Goal: Transaction & Acquisition: Purchase product/service

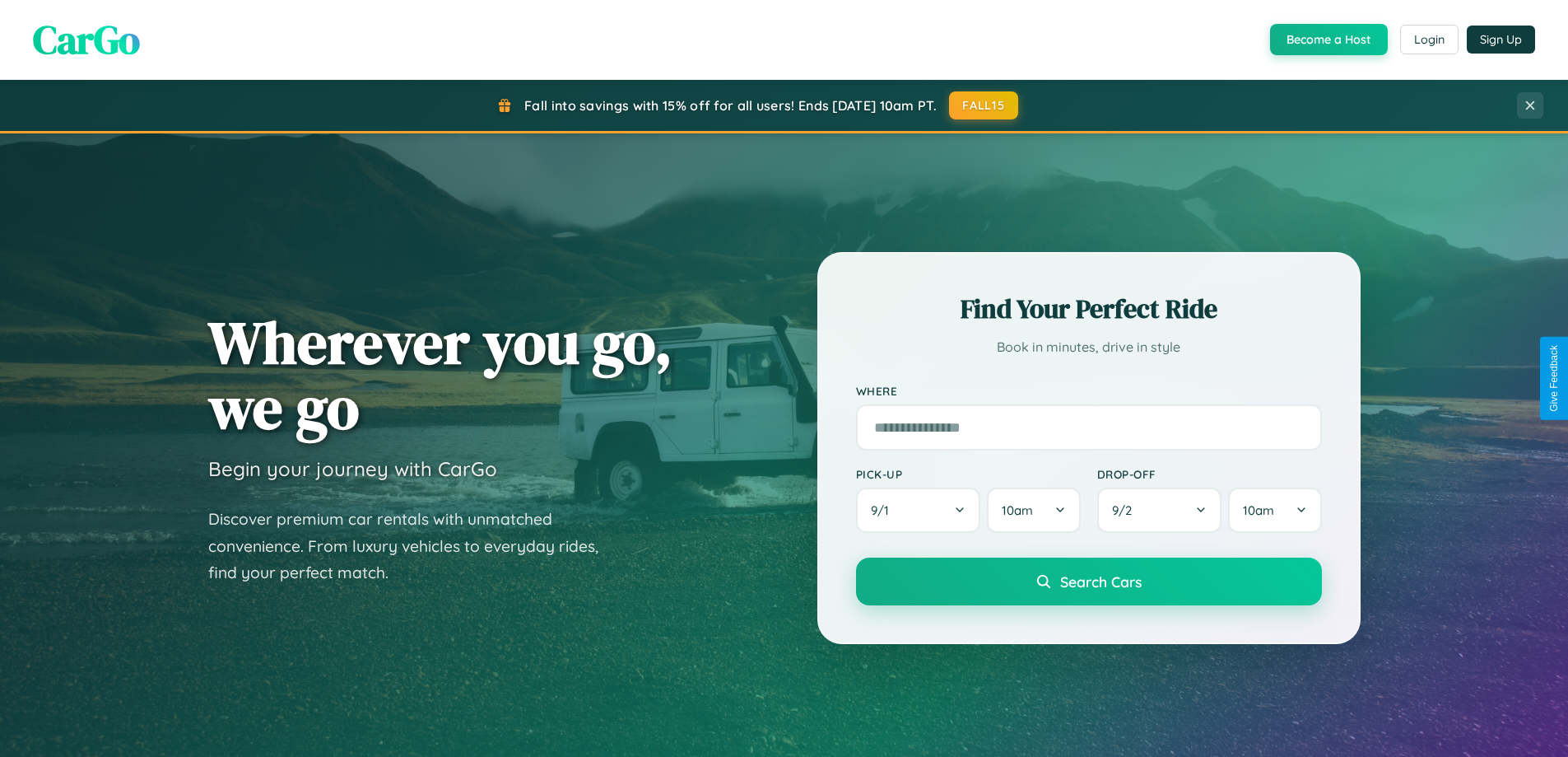
scroll to position [1133, 0]
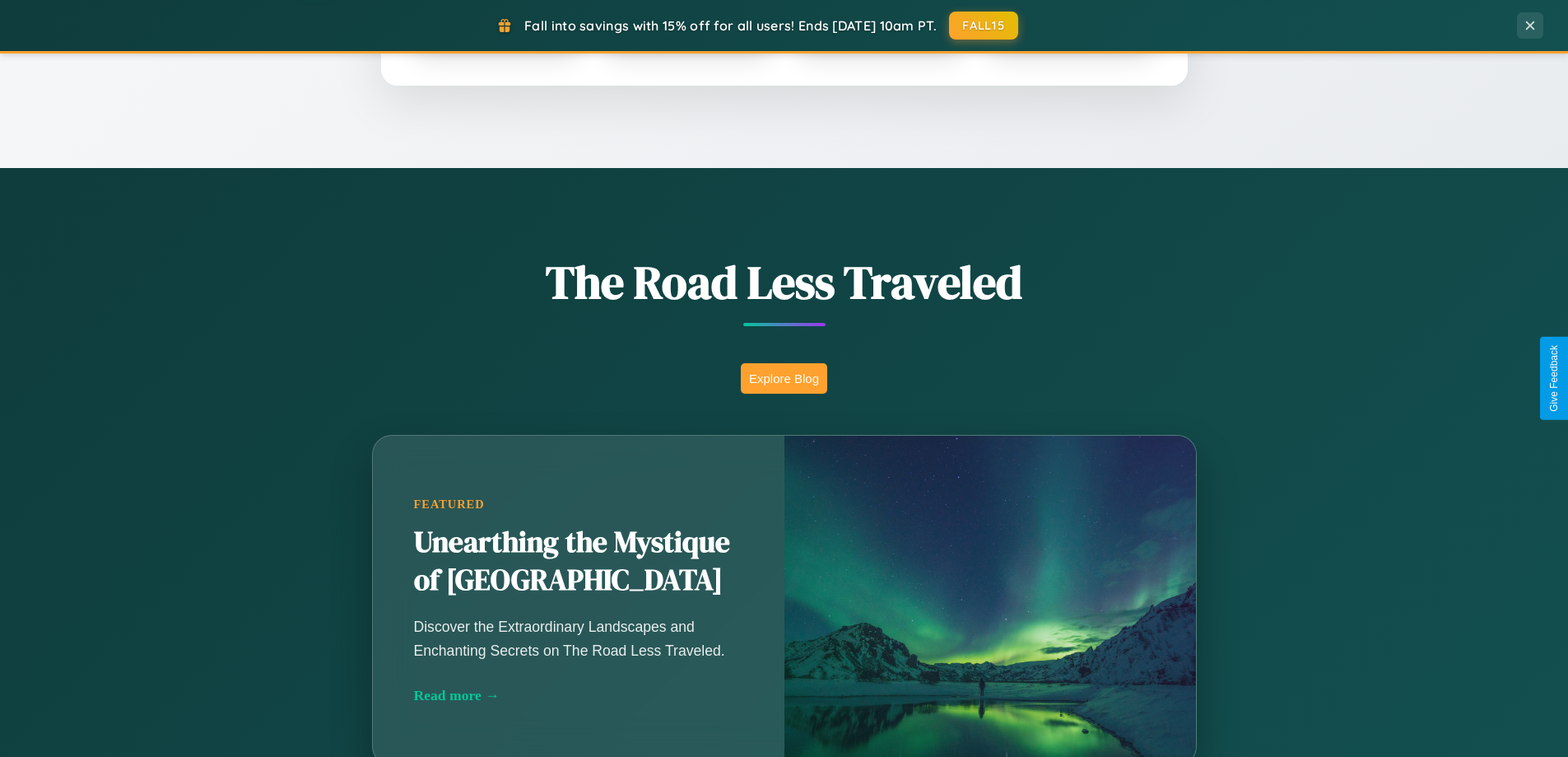
click at [784, 378] on button "Explore Blog" at bounding box center [784, 378] width 87 height 30
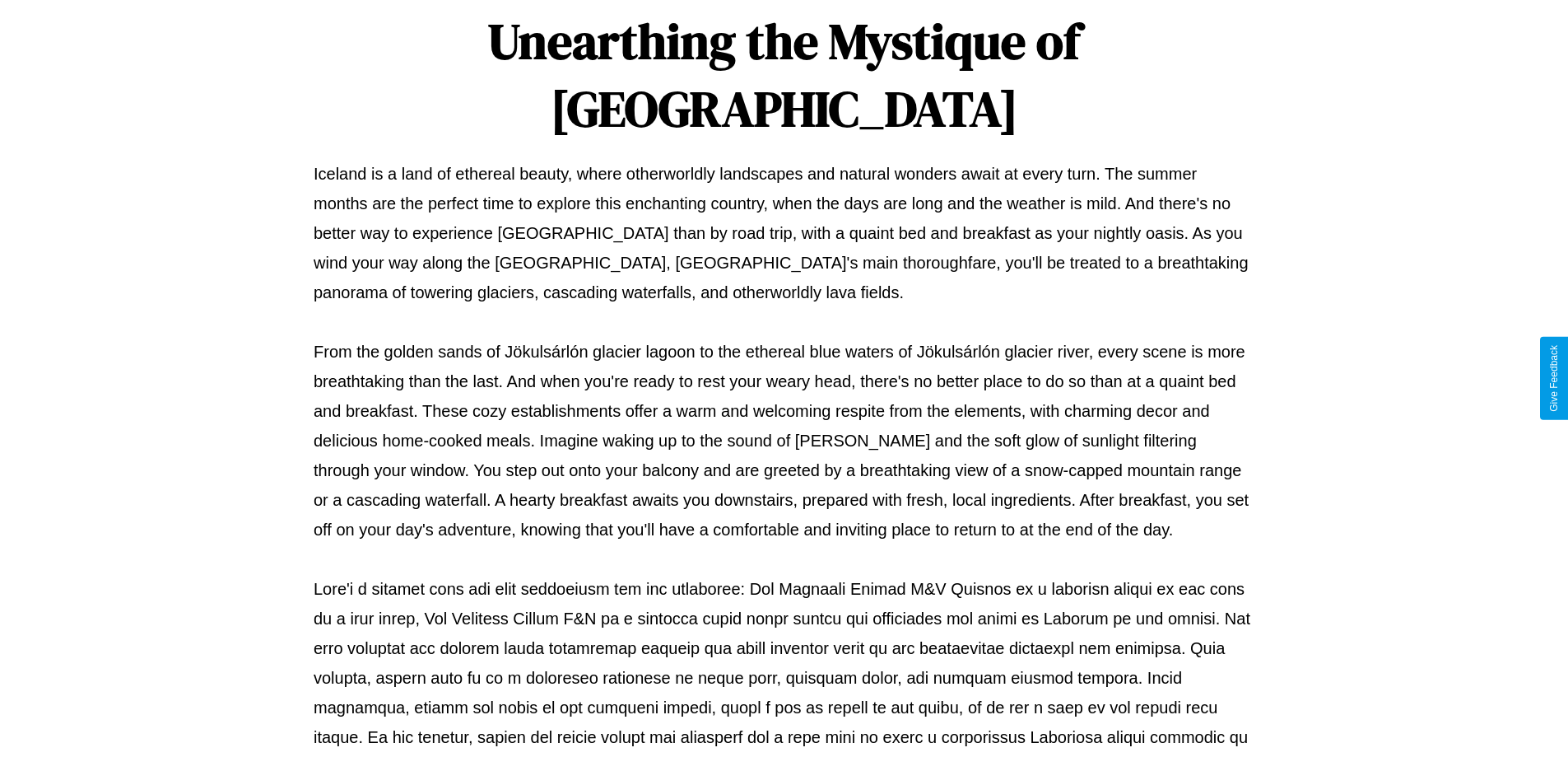
scroll to position [533, 0]
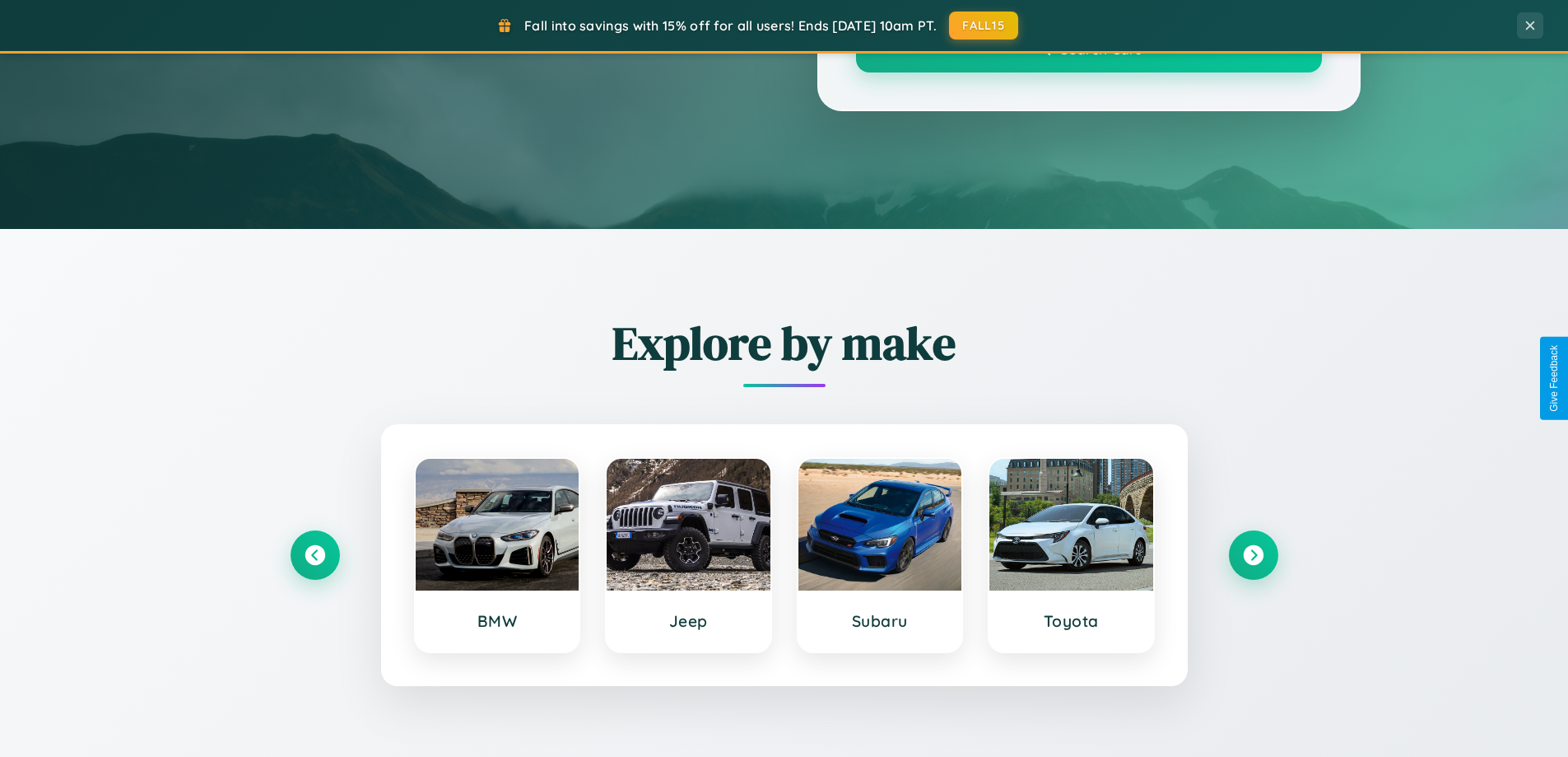
scroll to position [1133, 0]
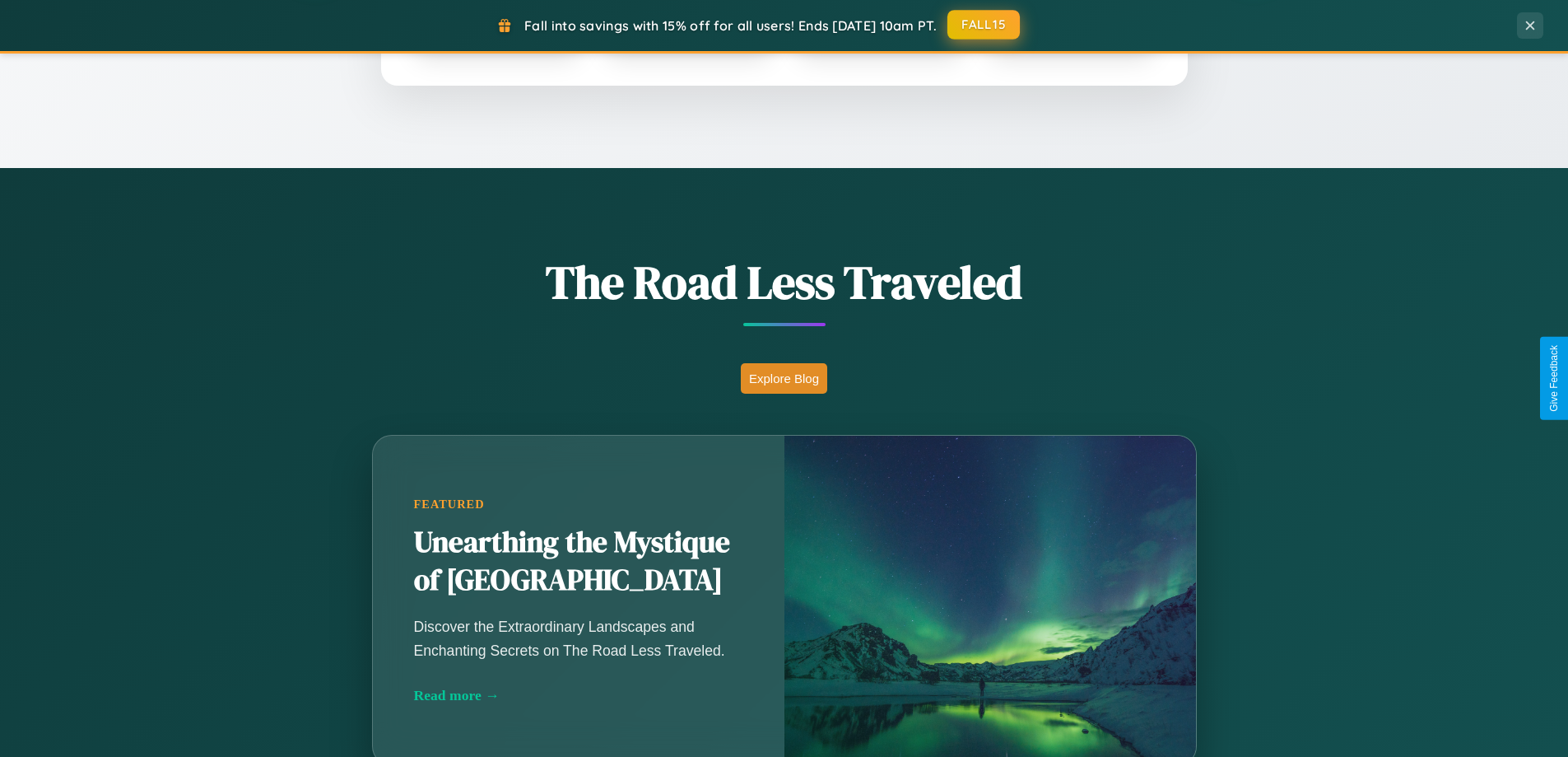
click at [984, 26] on button "FALL15" at bounding box center [984, 25] width 73 height 30
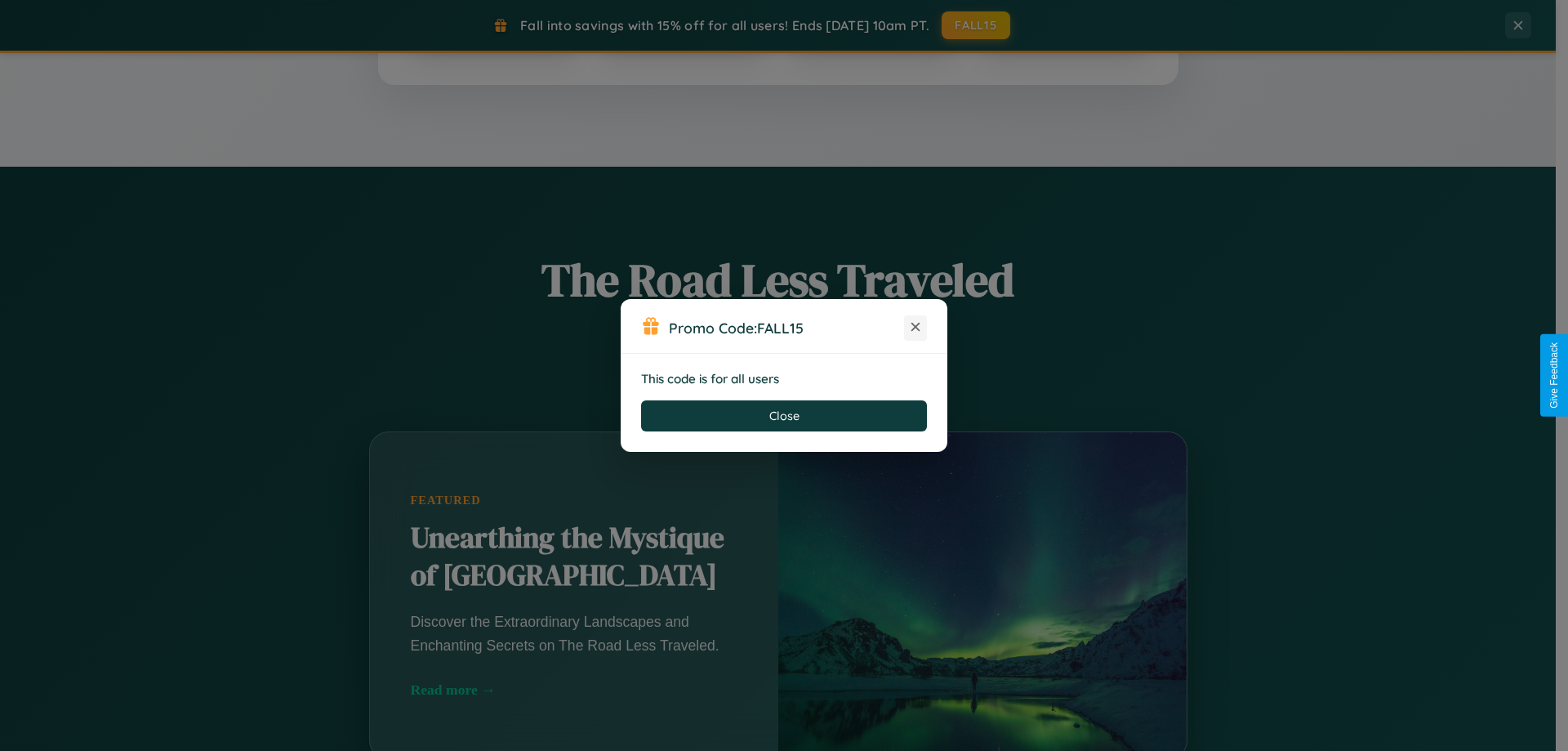
click at [915, 328] on icon at bounding box center [915, 327] width 16 height 16
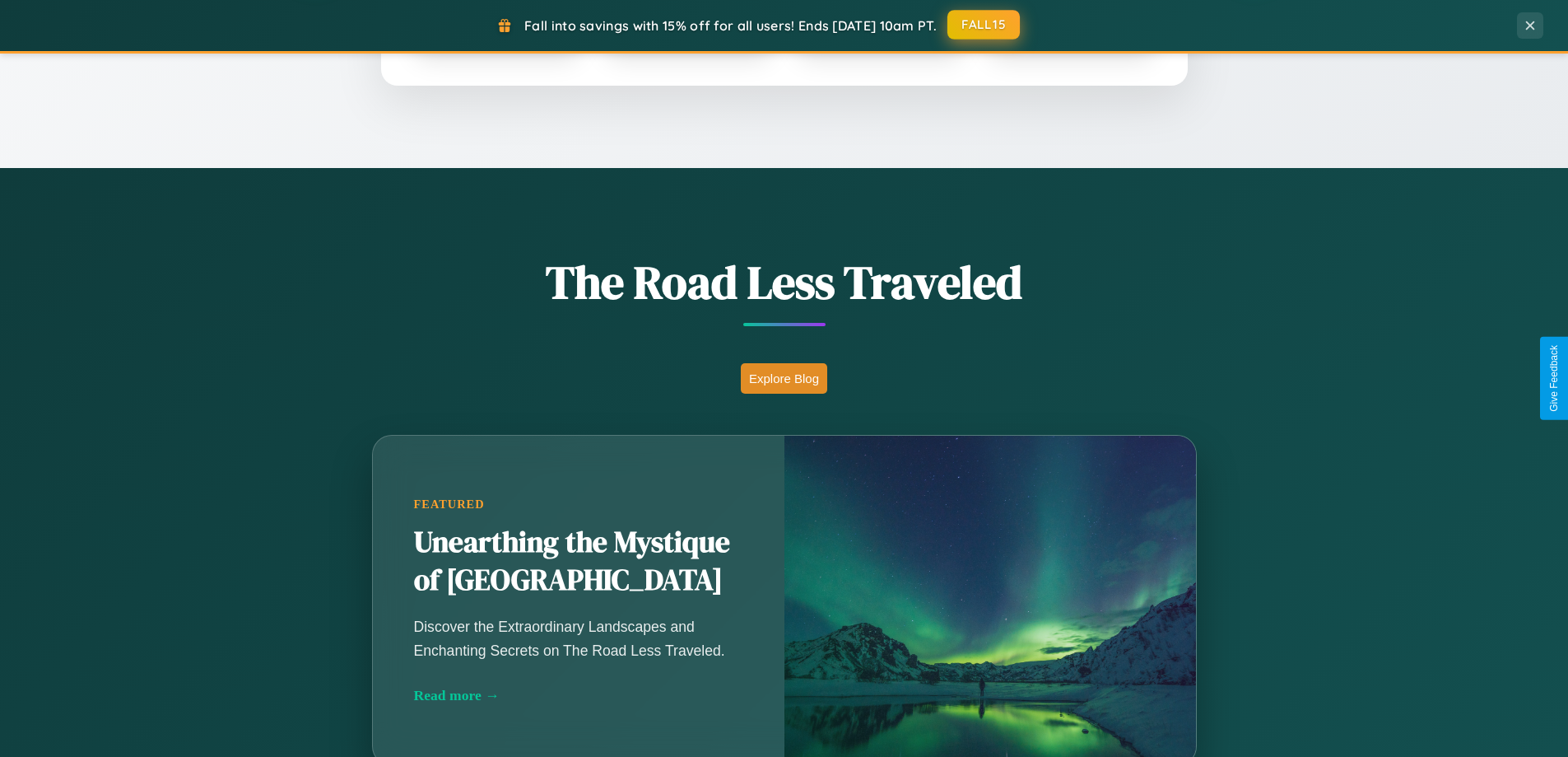
click at [984, 25] on button "FALL15" at bounding box center [984, 25] width 73 height 30
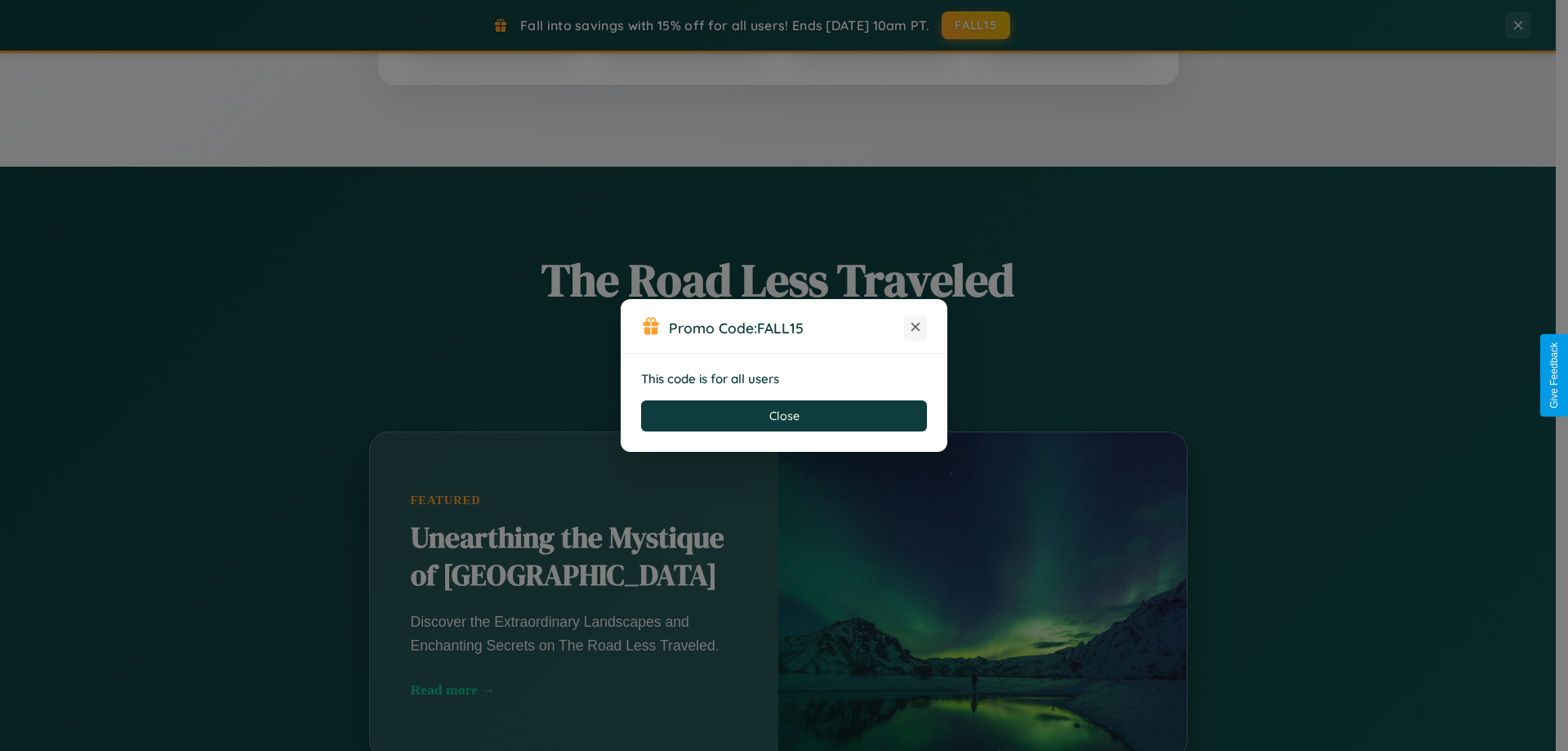
click at [915, 328] on icon at bounding box center [915, 327] width 16 height 16
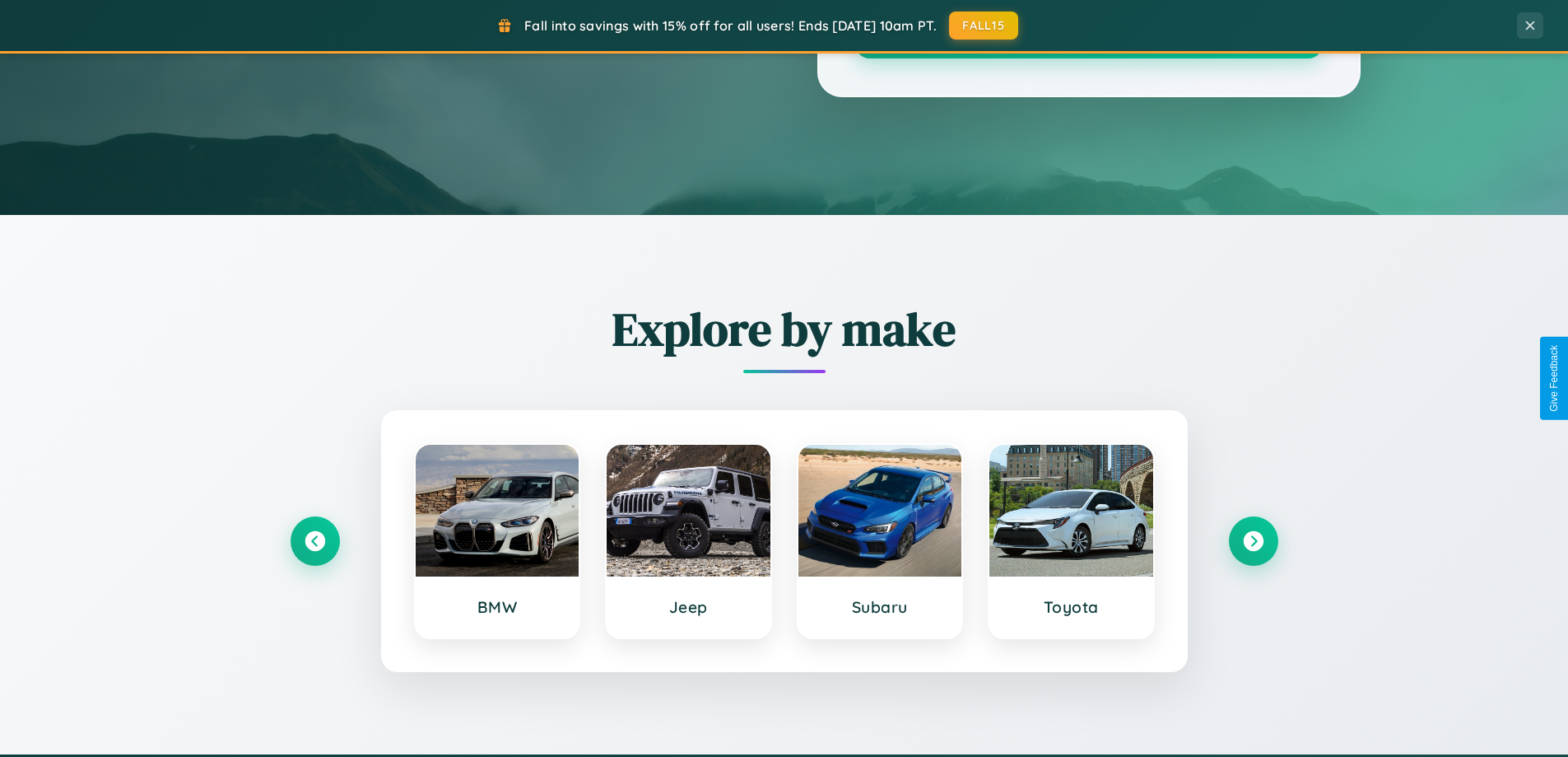
scroll to position [48, 0]
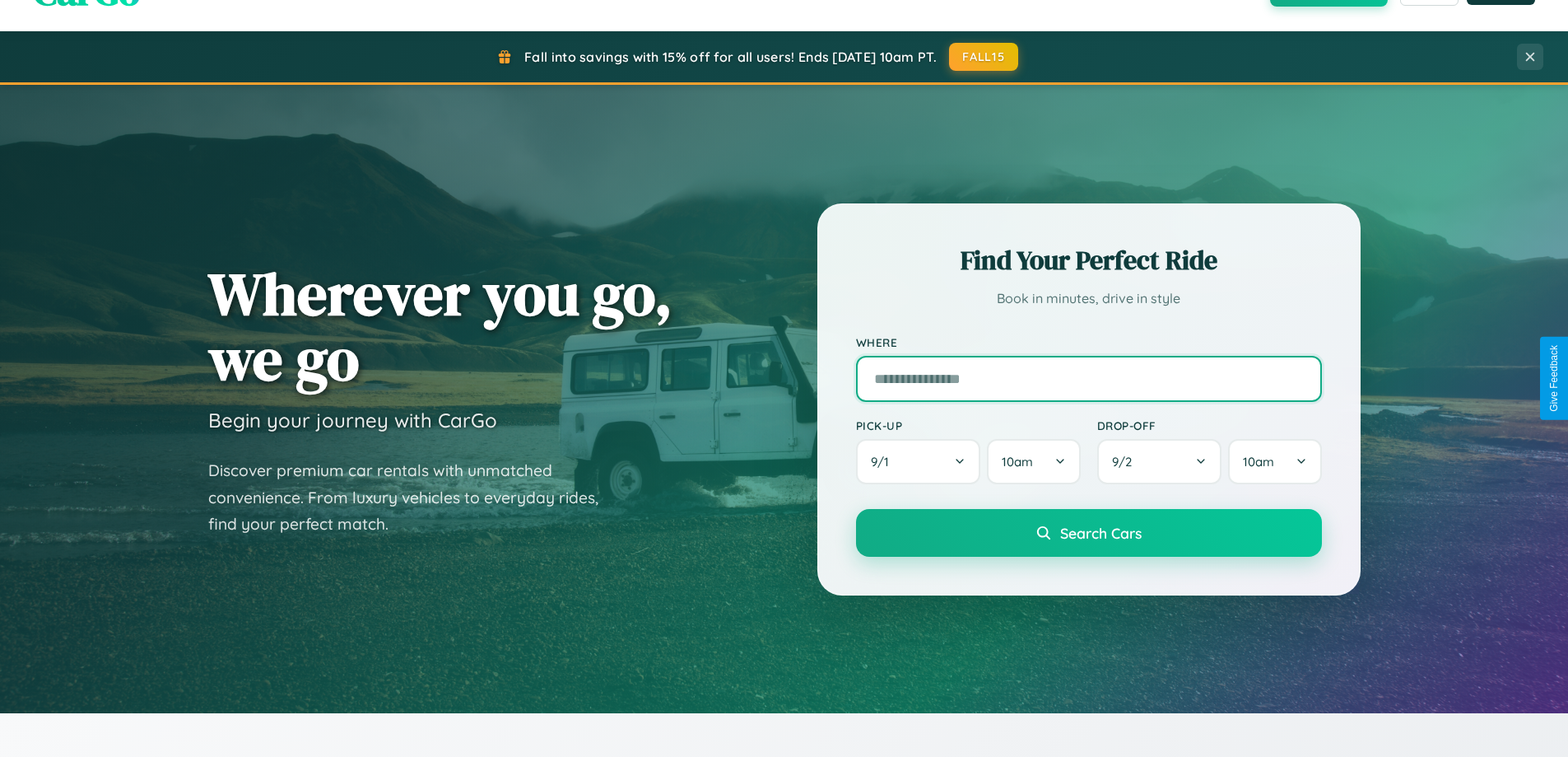
click at [1088, 378] on input "text" at bounding box center [1089, 379] width 466 height 46
type input "*****"
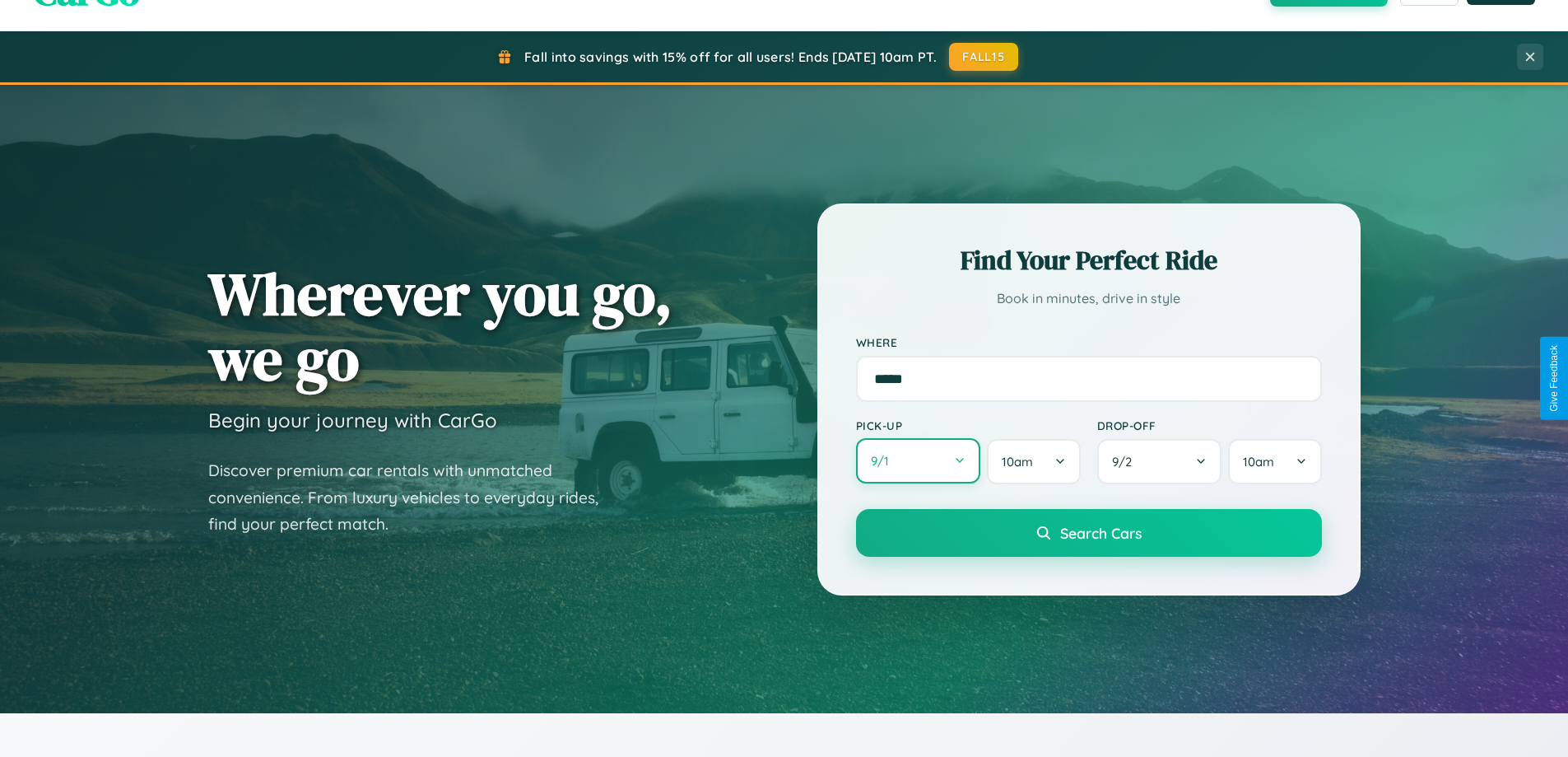
click at [918, 461] on button "9 / 1" at bounding box center [918, 461] width 125 height 46
select select "*"
select select "****"
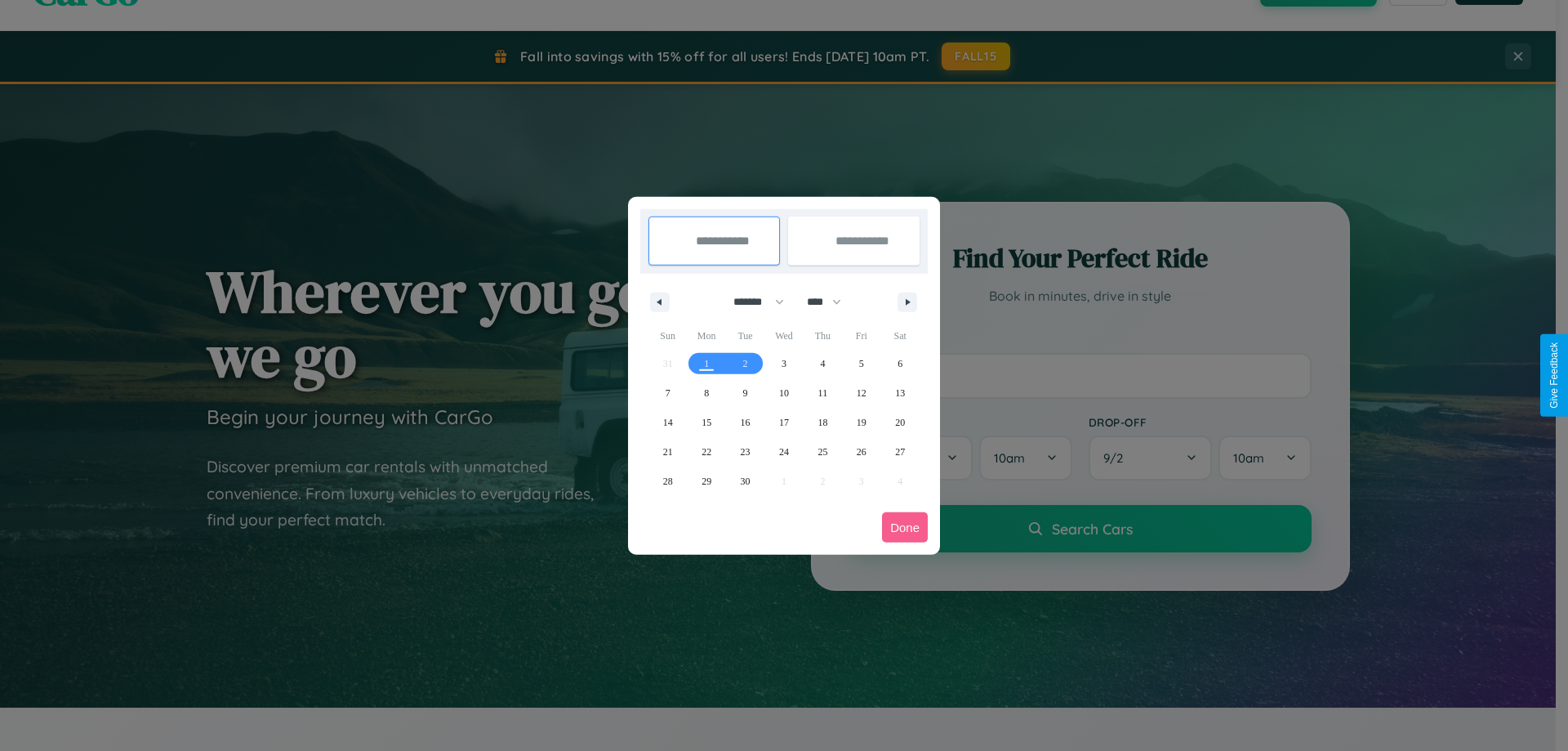
click at [751, 302] on select "******* ******** ***** ***** *** **** **** ****** ********* ******* ******** **…" at bounding box center [755, 302] width 70 height 27
select select "*"
click at [831, 302] on select "**** **** **** **** **** **** **** **** **** **** **** **** **** **** **** ****…" at bounding box center [823, 302] width 49 height 27
select select "****"
click at [822, 392] on span "11" at bounding box center [823, 393] width 10 height 30
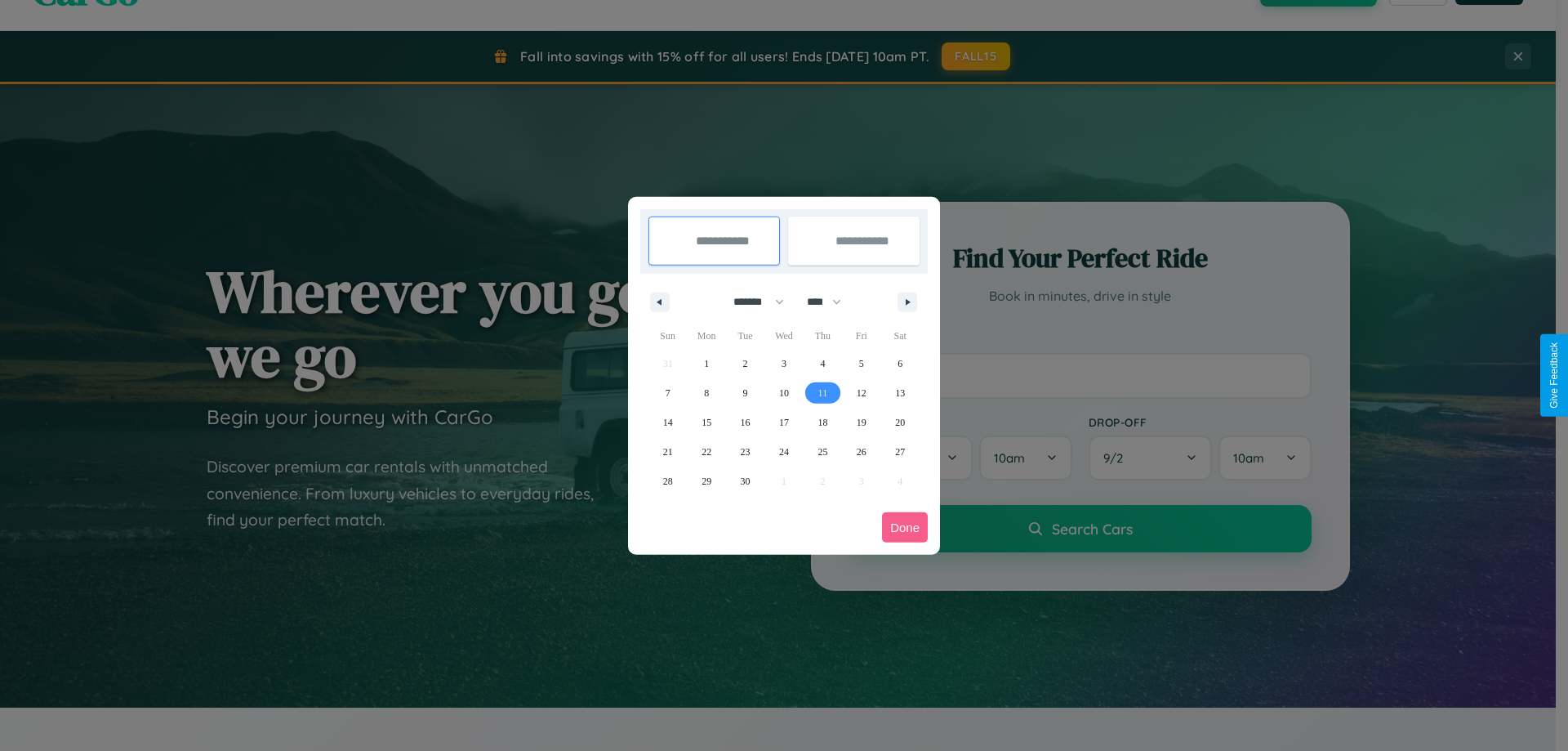
type input "**********"
click at [667, 421] on span "14" at bounding box center [667, 422] width 10 height 30
type input "**********"
click at [905, 527] on button "Done" at bounding box center [904, 527] width 46 height 30
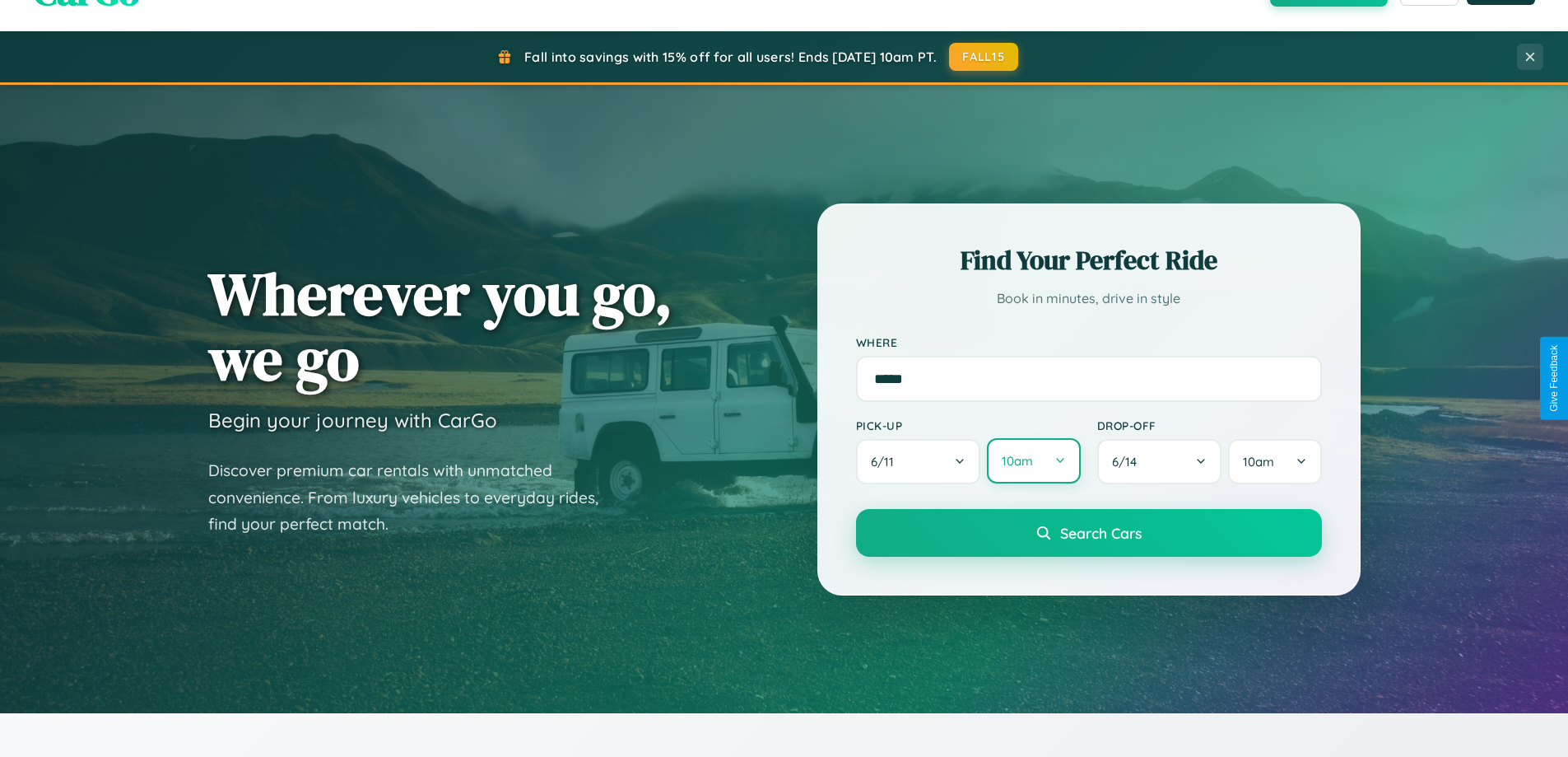
click at [1033, 461] on button "10am" at bounding box center [1033, 461] width 93 height 46
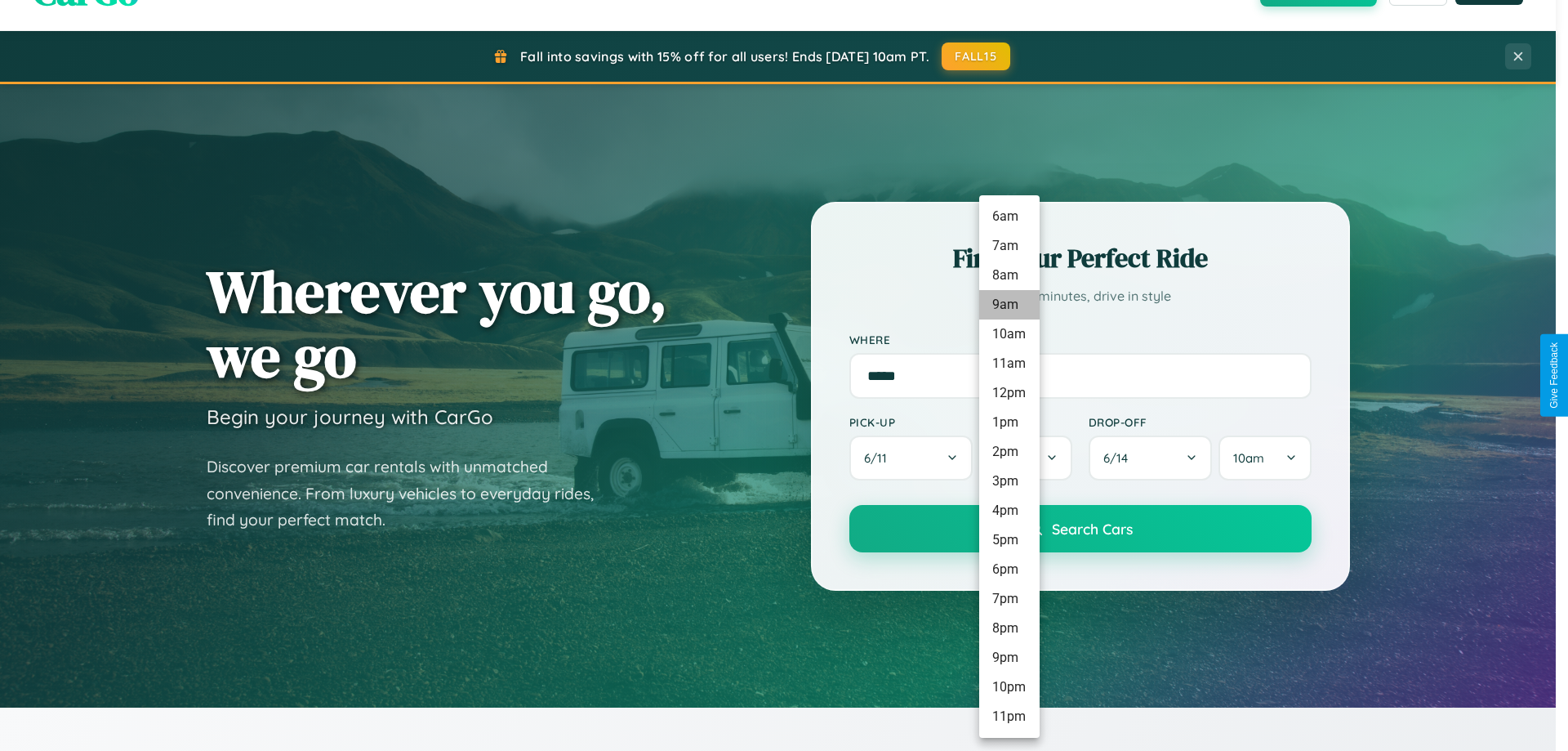
click at [1008, 305] on li "9am" at bounding box center [1009, 305] width 61 height 30
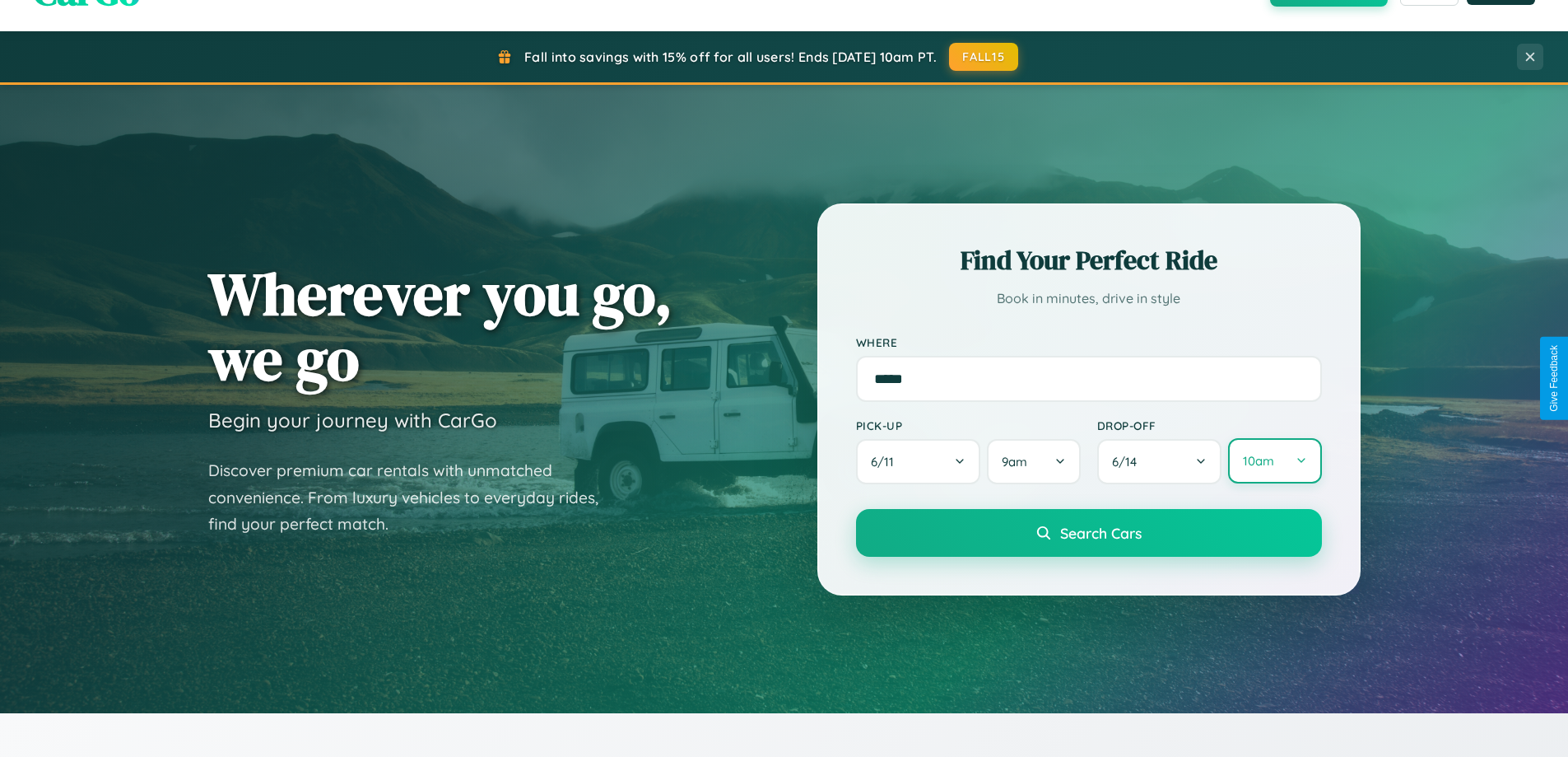
click at [1274, 461] on button "10am" at bounding box center [1275, 461] width 93 height 46
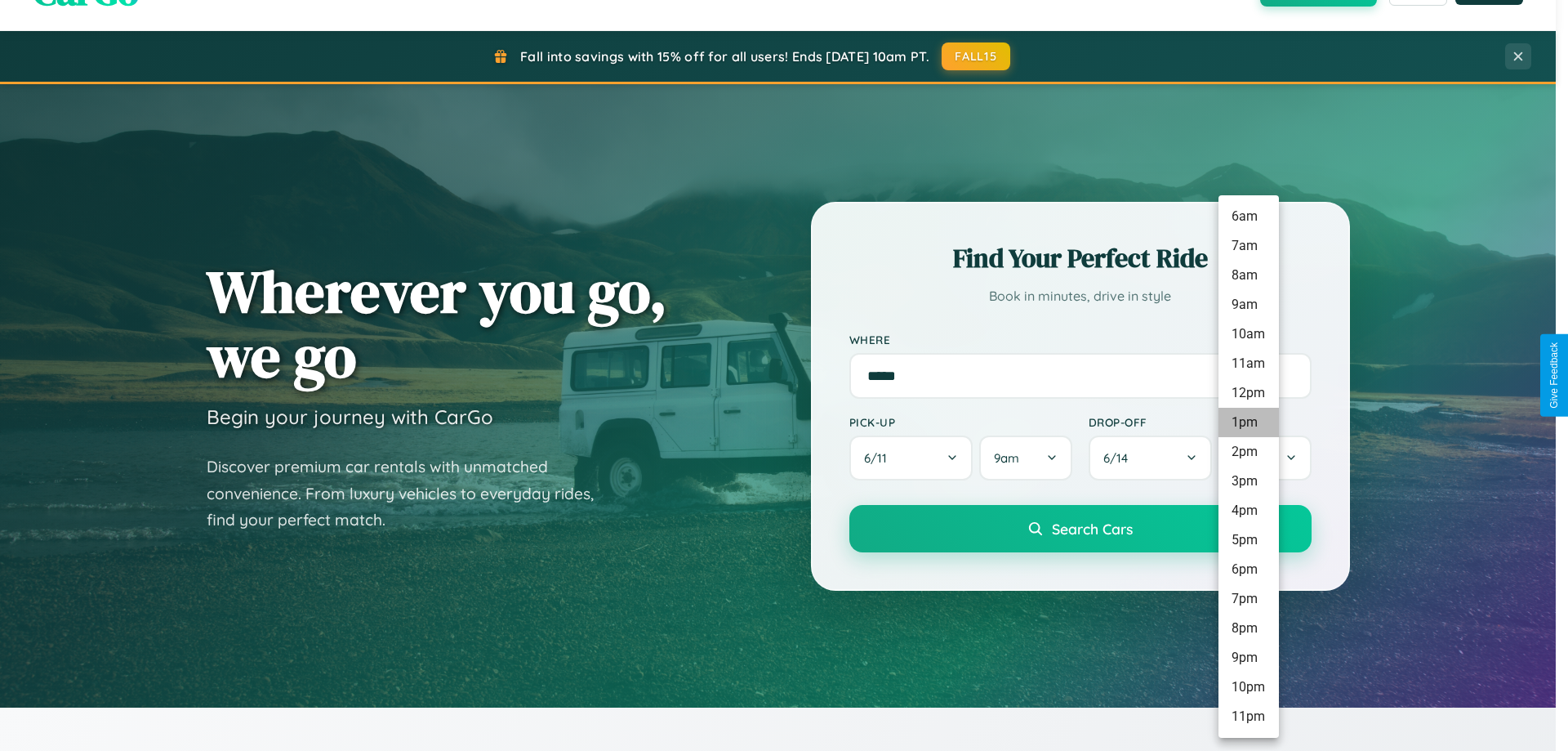
click at [1247, 422] on li "1pm" at bounding box center [1248, 422] width 61 height 30
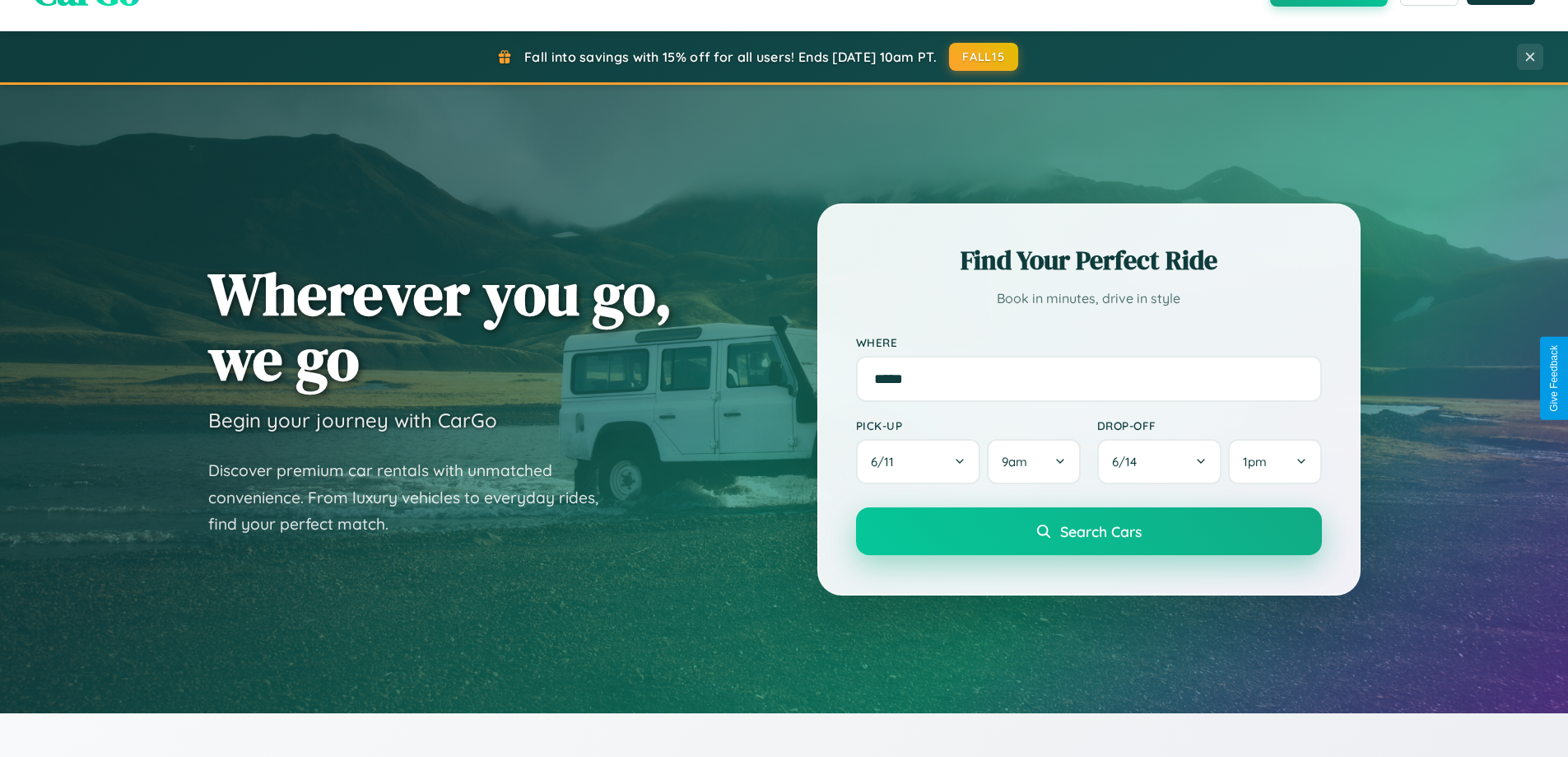
click at [1088, 533] on span "Search Cars" at bounding box center [1100, 531] width 81 height 18
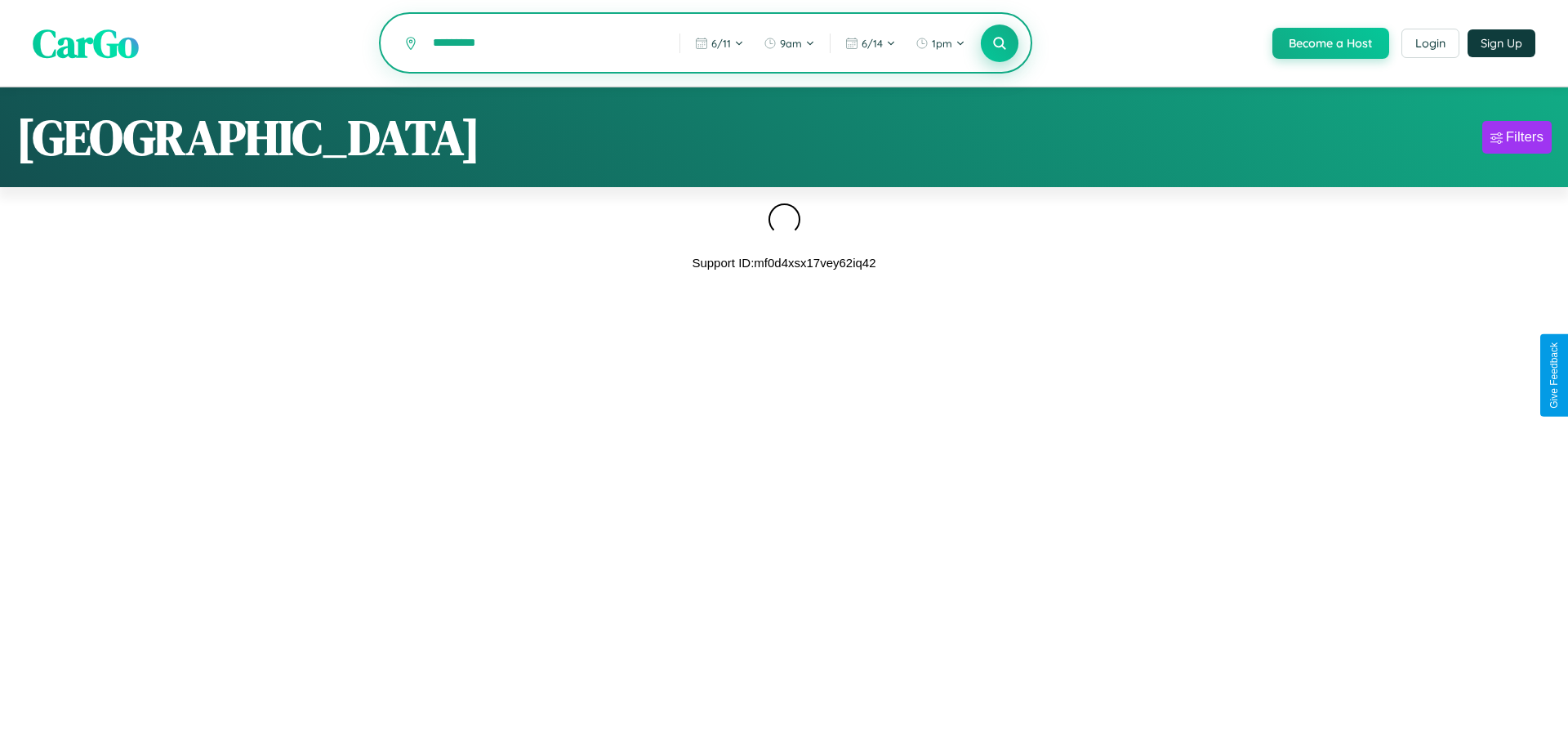
type input "*********"
click at [998, 44] on icon at bounding box center [998, 42] width 15 height 15
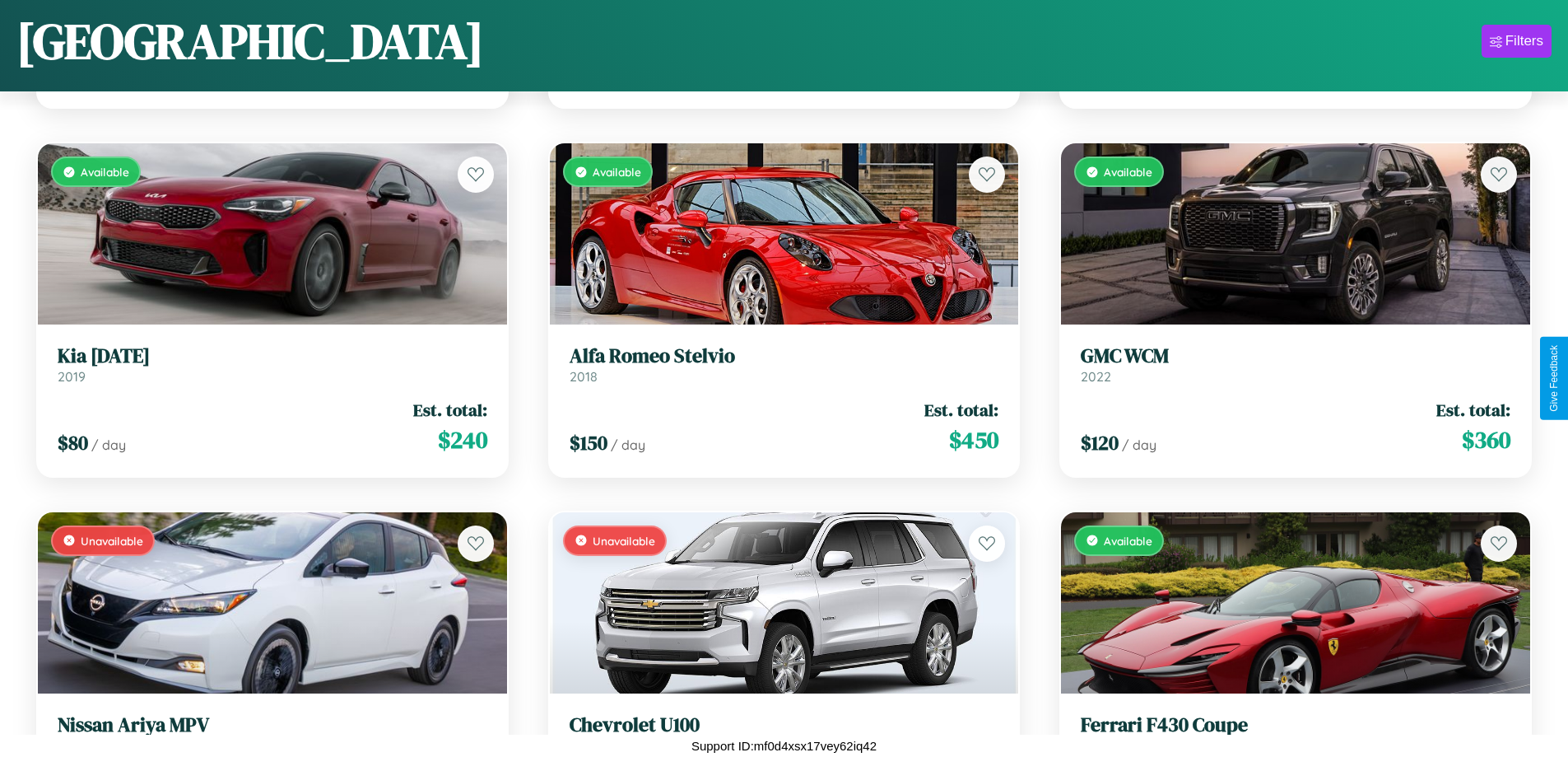
scroll to position [8712, 0]
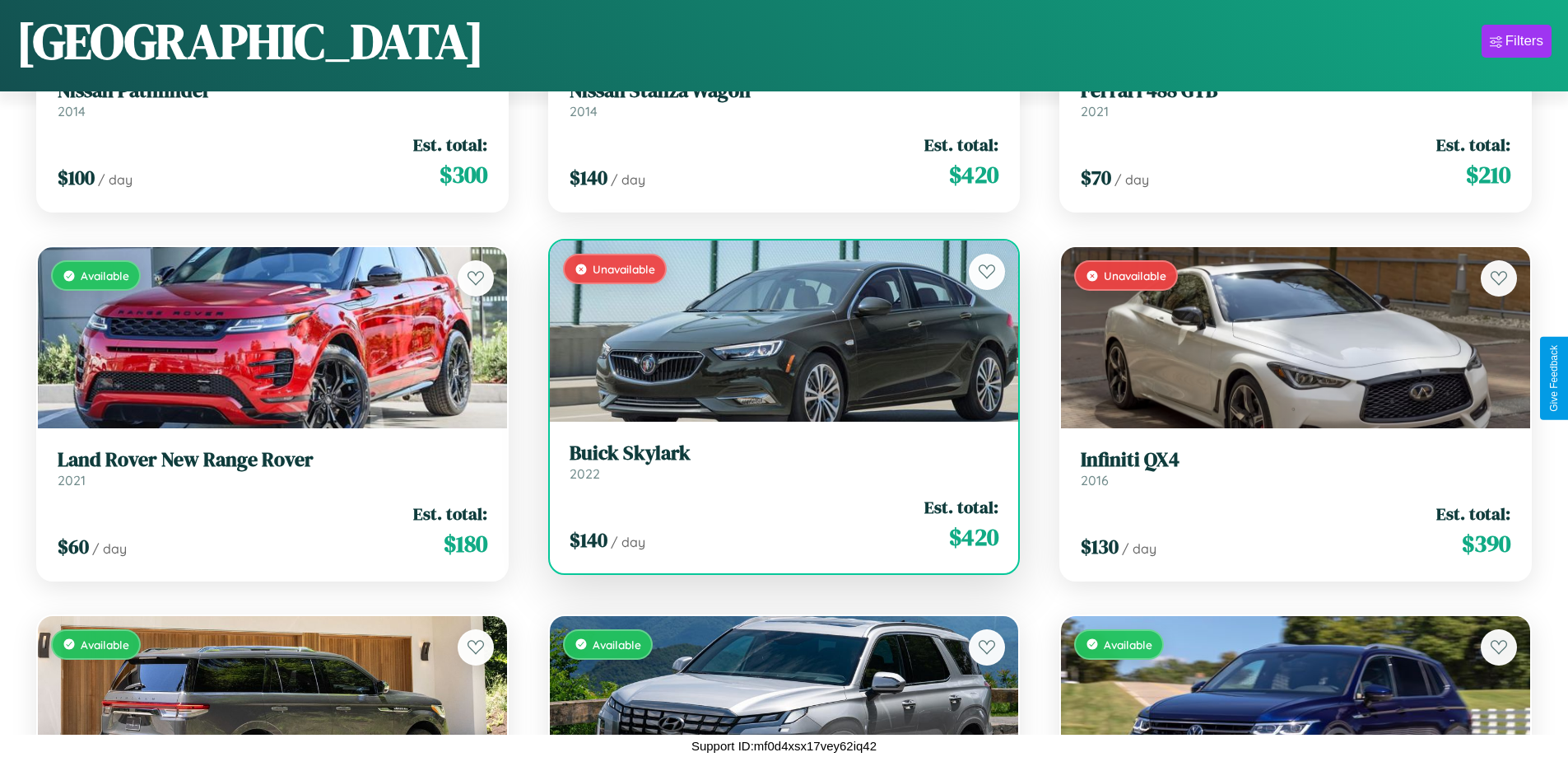
click at [777, 331] on div "Unavailable" at bounding box center [784, 331] width 469 height 181
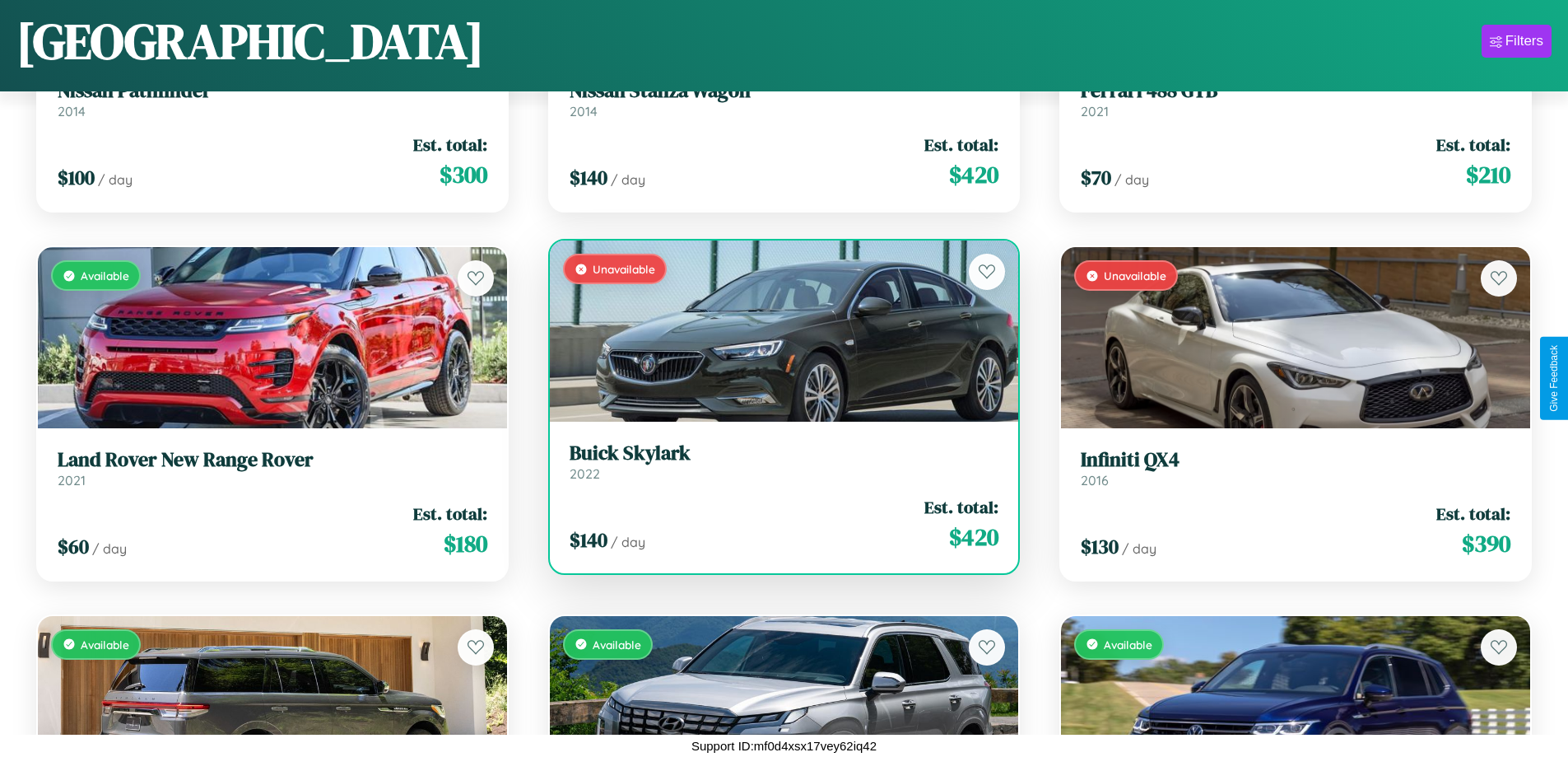
click at [777, 331] on div "Unavailable" at bounding box center [784, 331] width 469 height 181
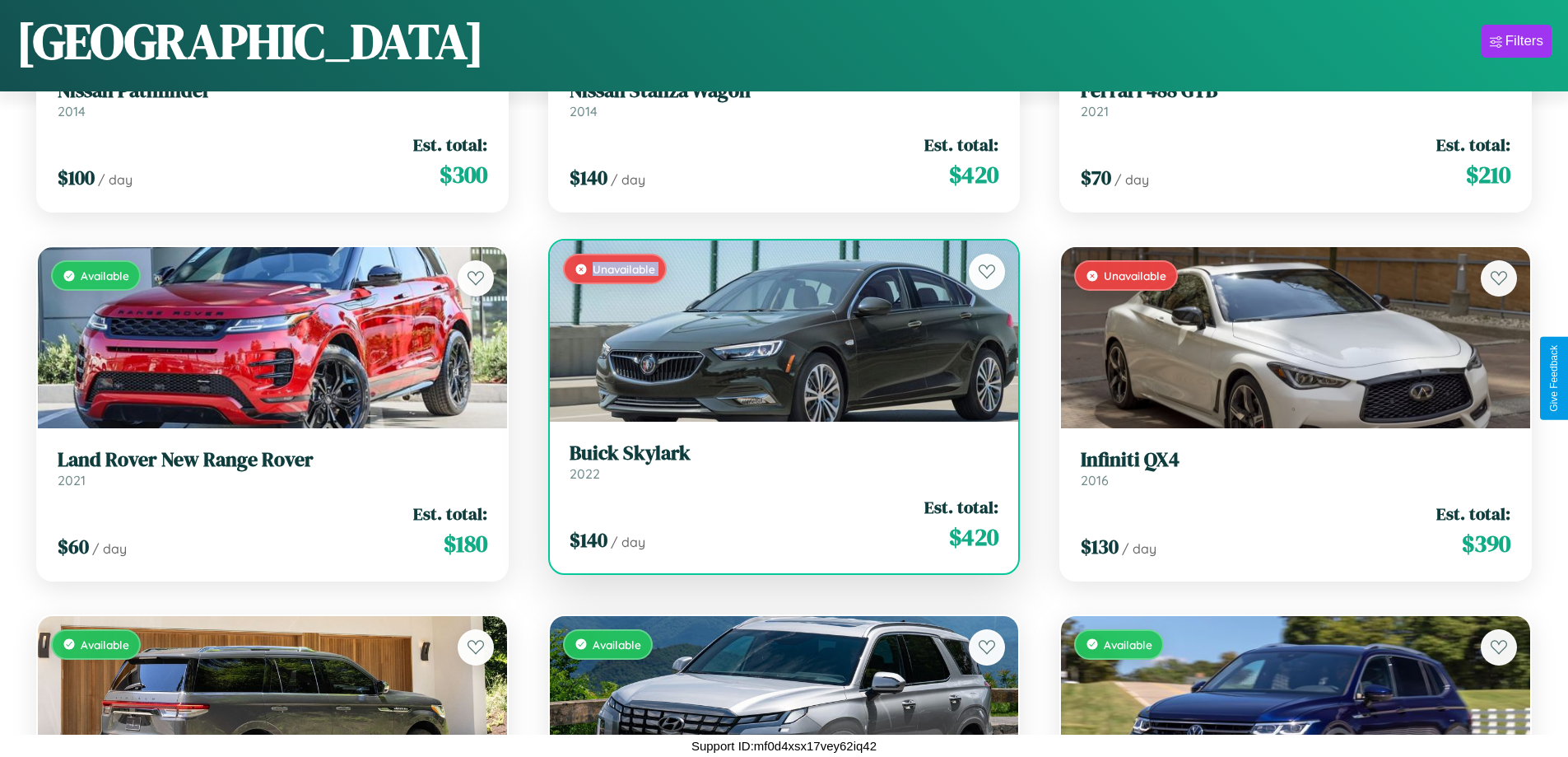
click at [777, 331] on div "Unavailable" at bounding box center [784, 331] width 469 height 181
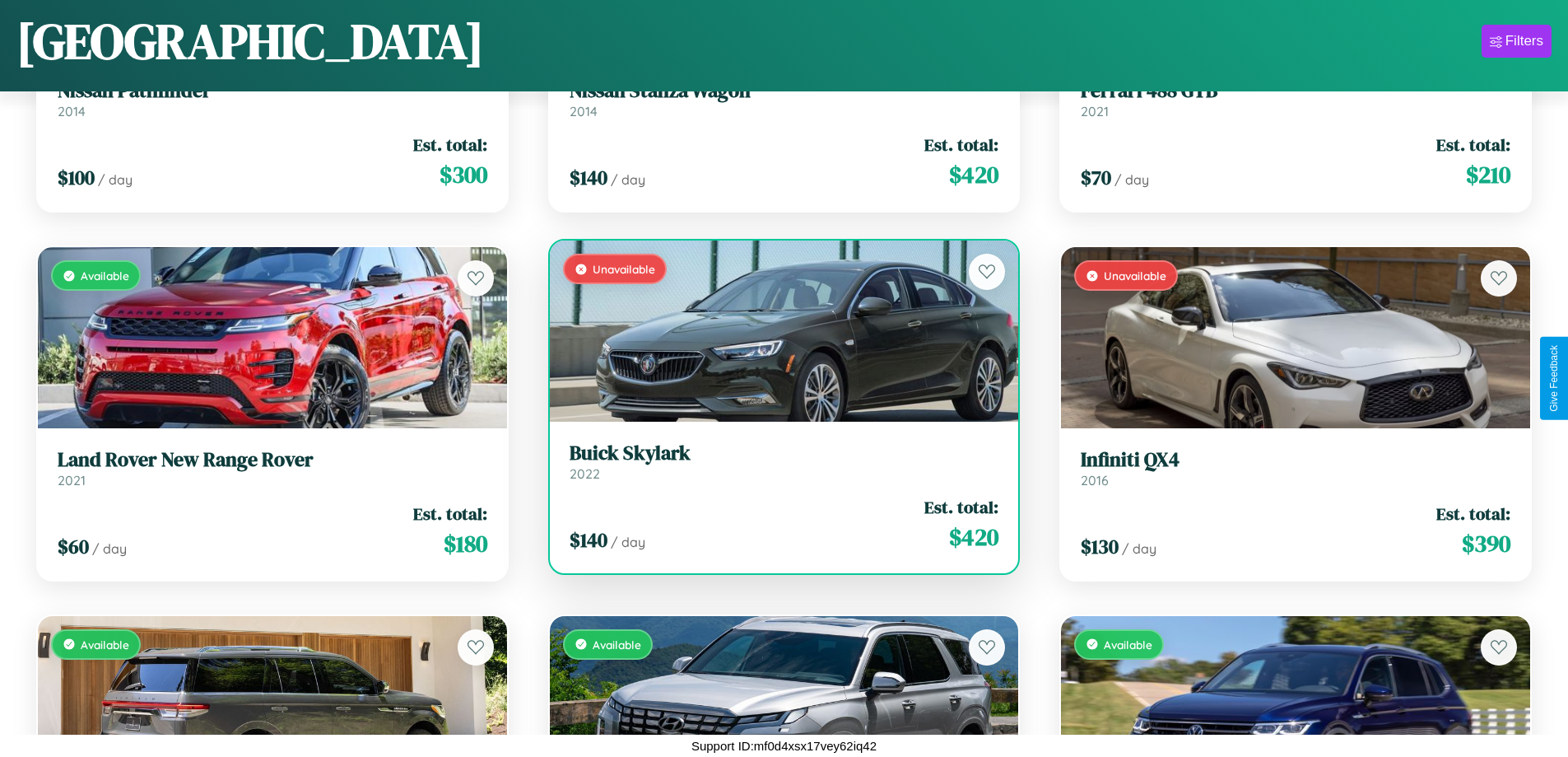
click at [777, 331] on div "Unavailable" at bounding box center [784, 331] width 469 height 181
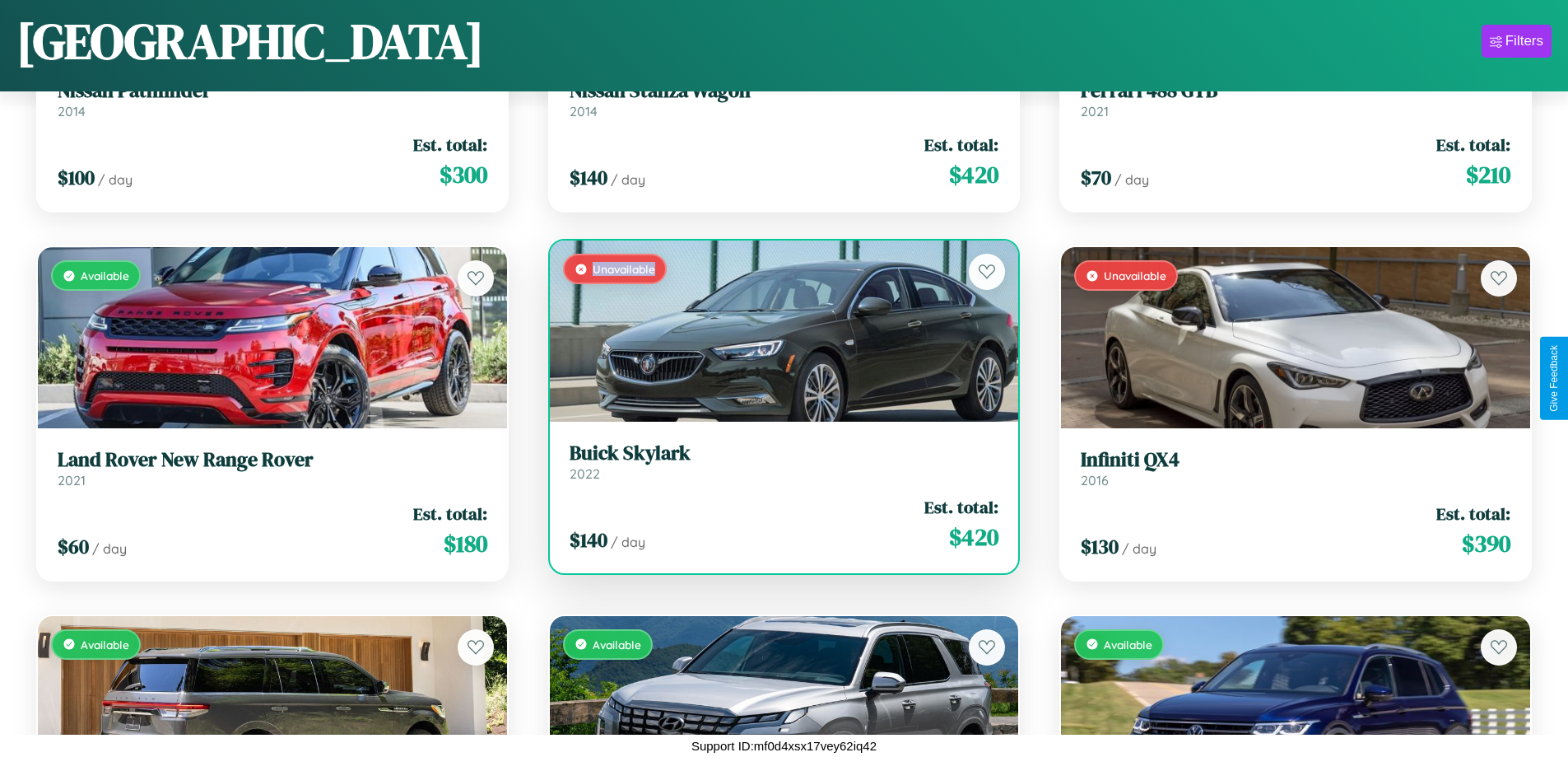
click at [777, 331] on div "Unavailable" at bounding box center [784, 331] width 469 height 181
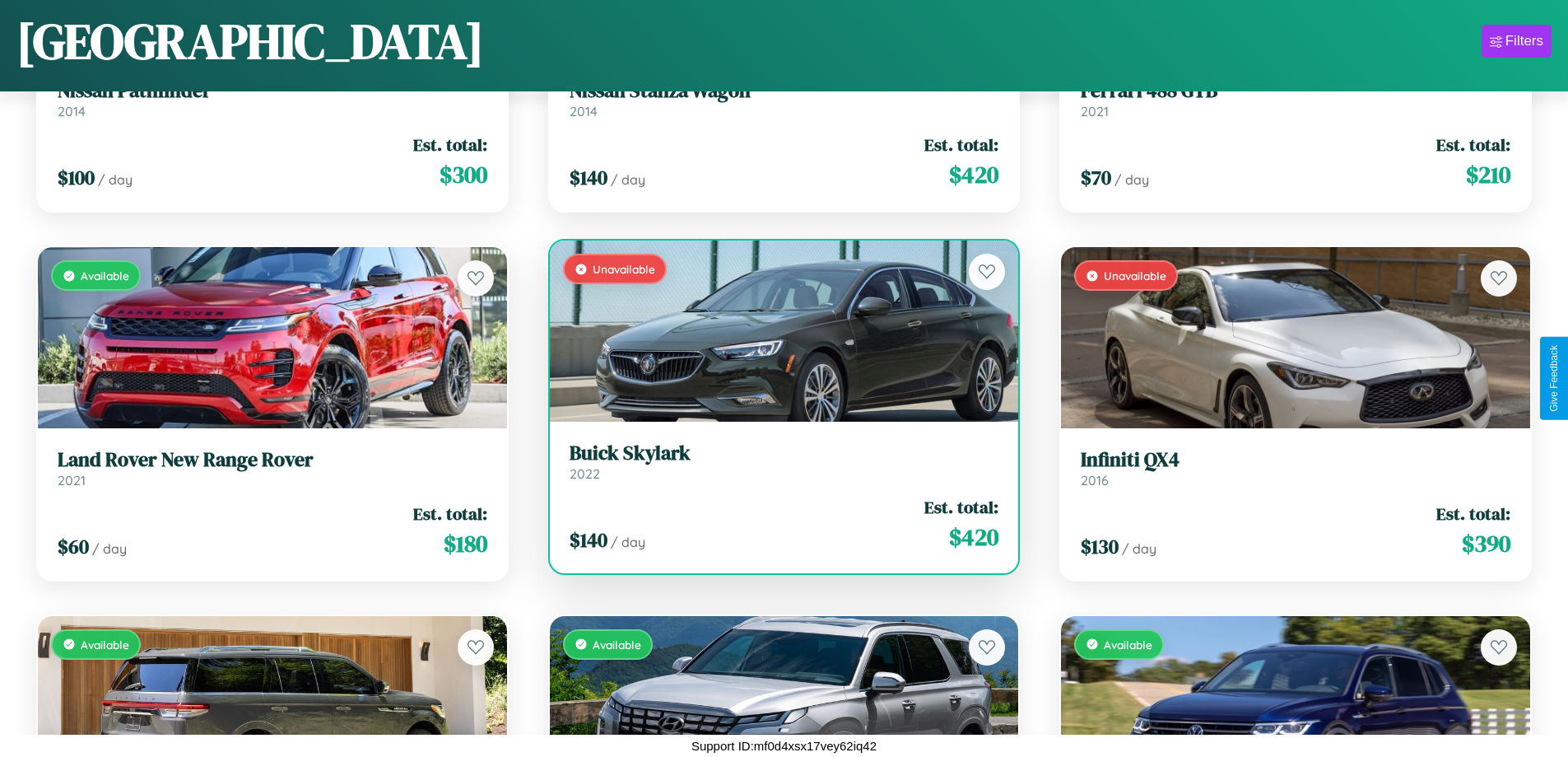
click at [777, 461] on h3 "Buick Skylark" at bounding box center [785, 454] width 430 height 24
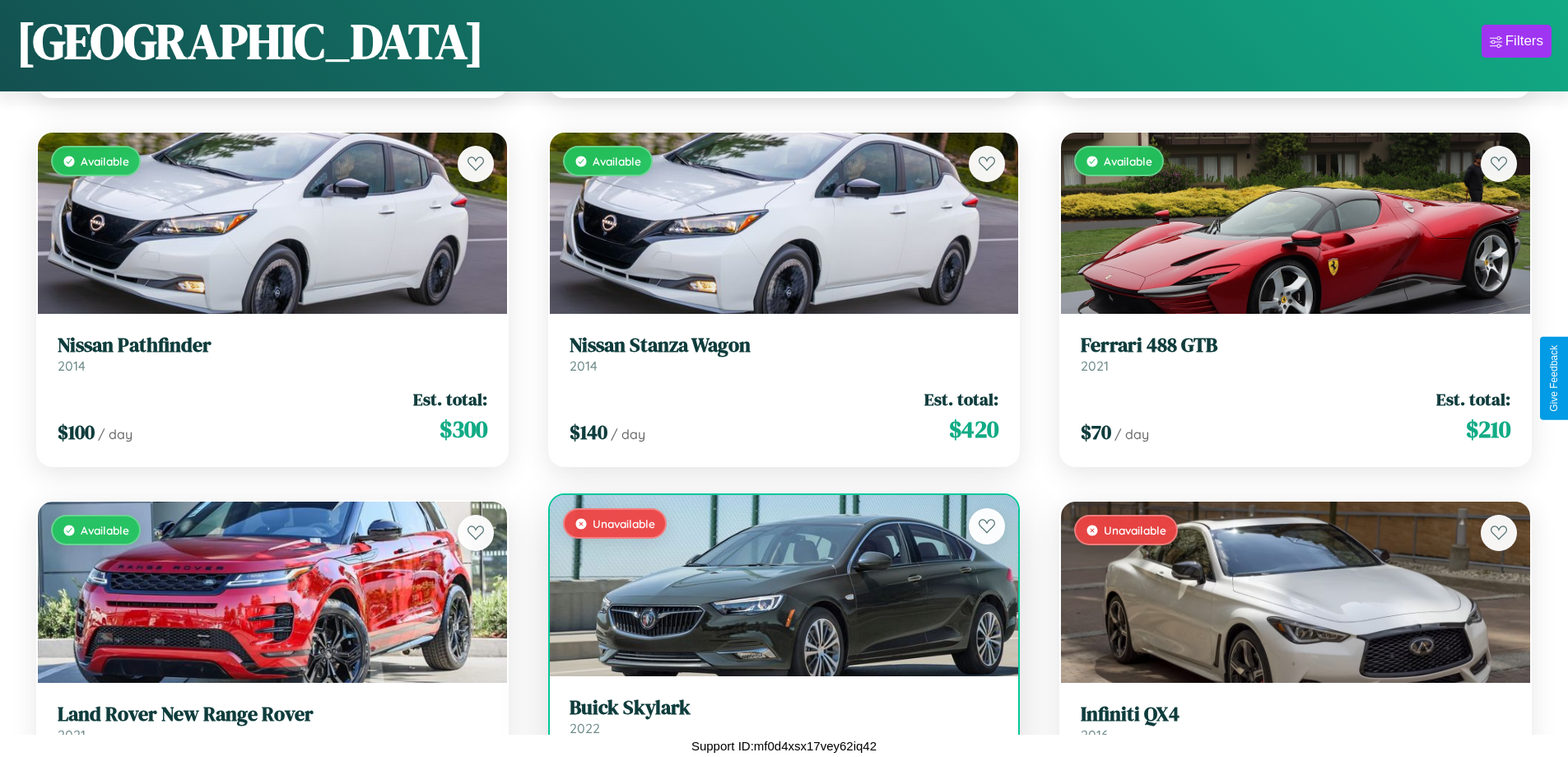
scroll to position [8344, 0]
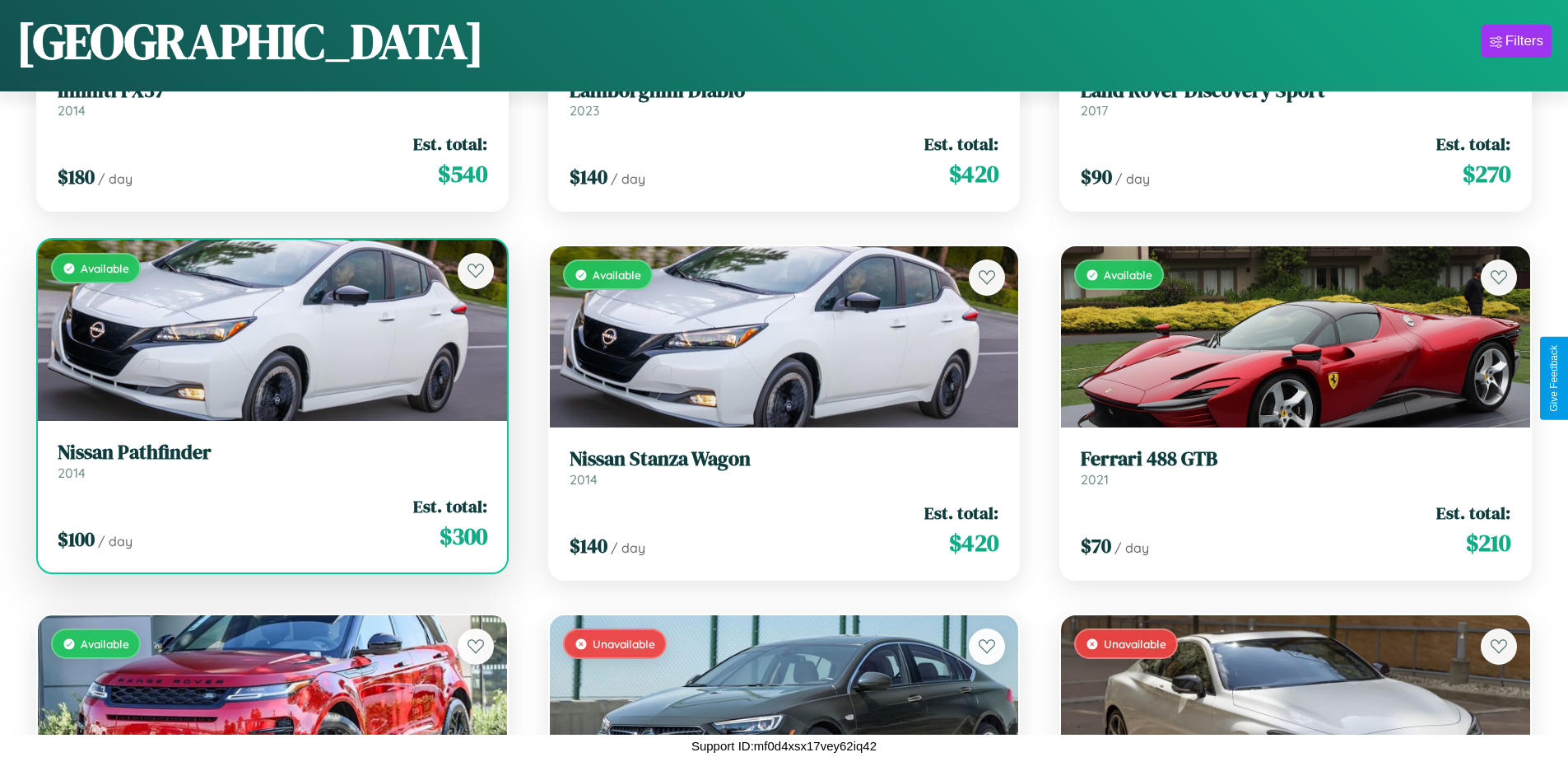
click at [270, 333] on div "Available" at bounding box center [272, 330] width 469 height 181
click at [270, 331] on div "Available" at bounding box center [272, 330] width 469 height 181
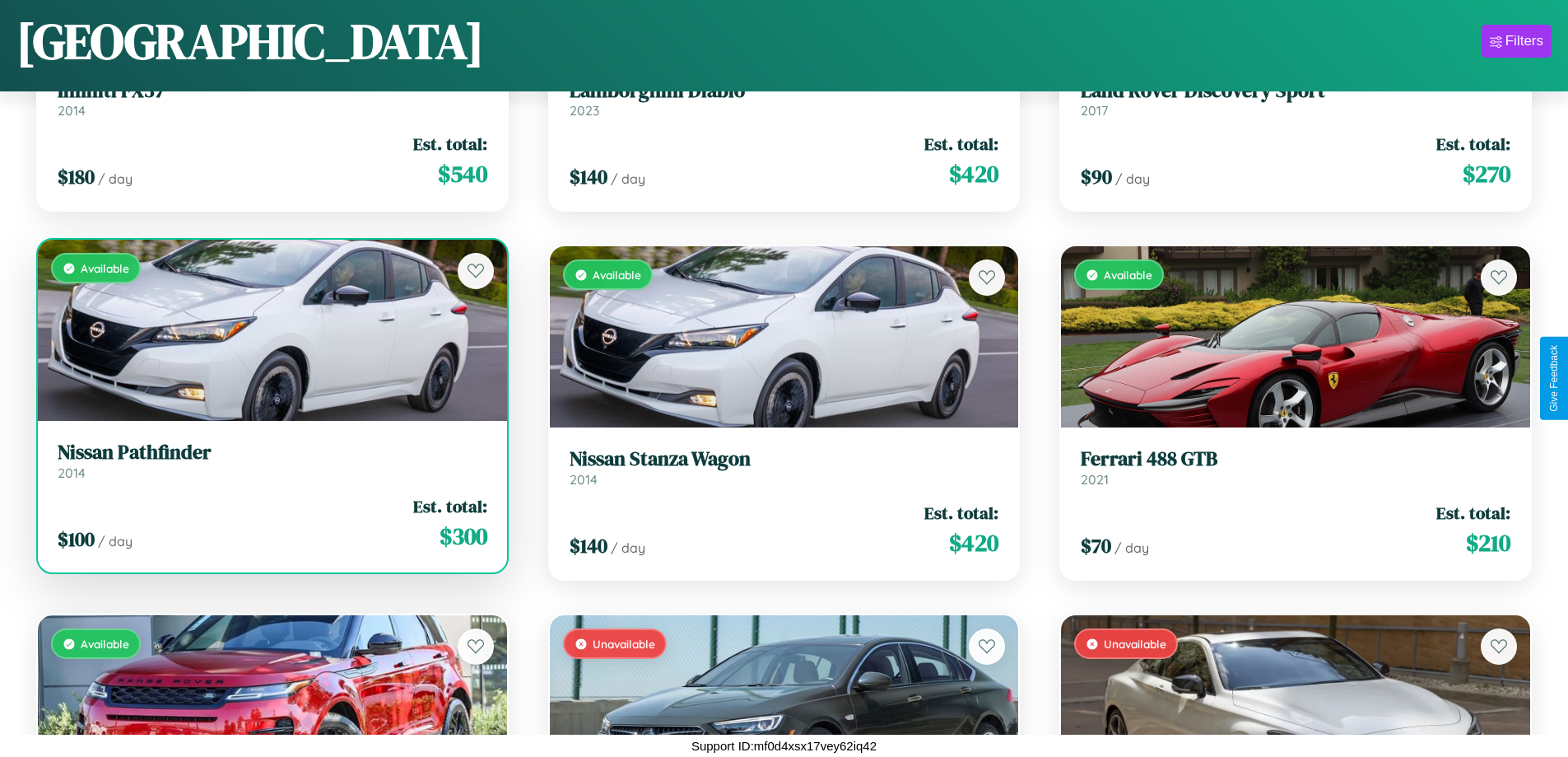
click at [270, 331] on div "Available" at bounding box center [272, 330] width 469 height 181
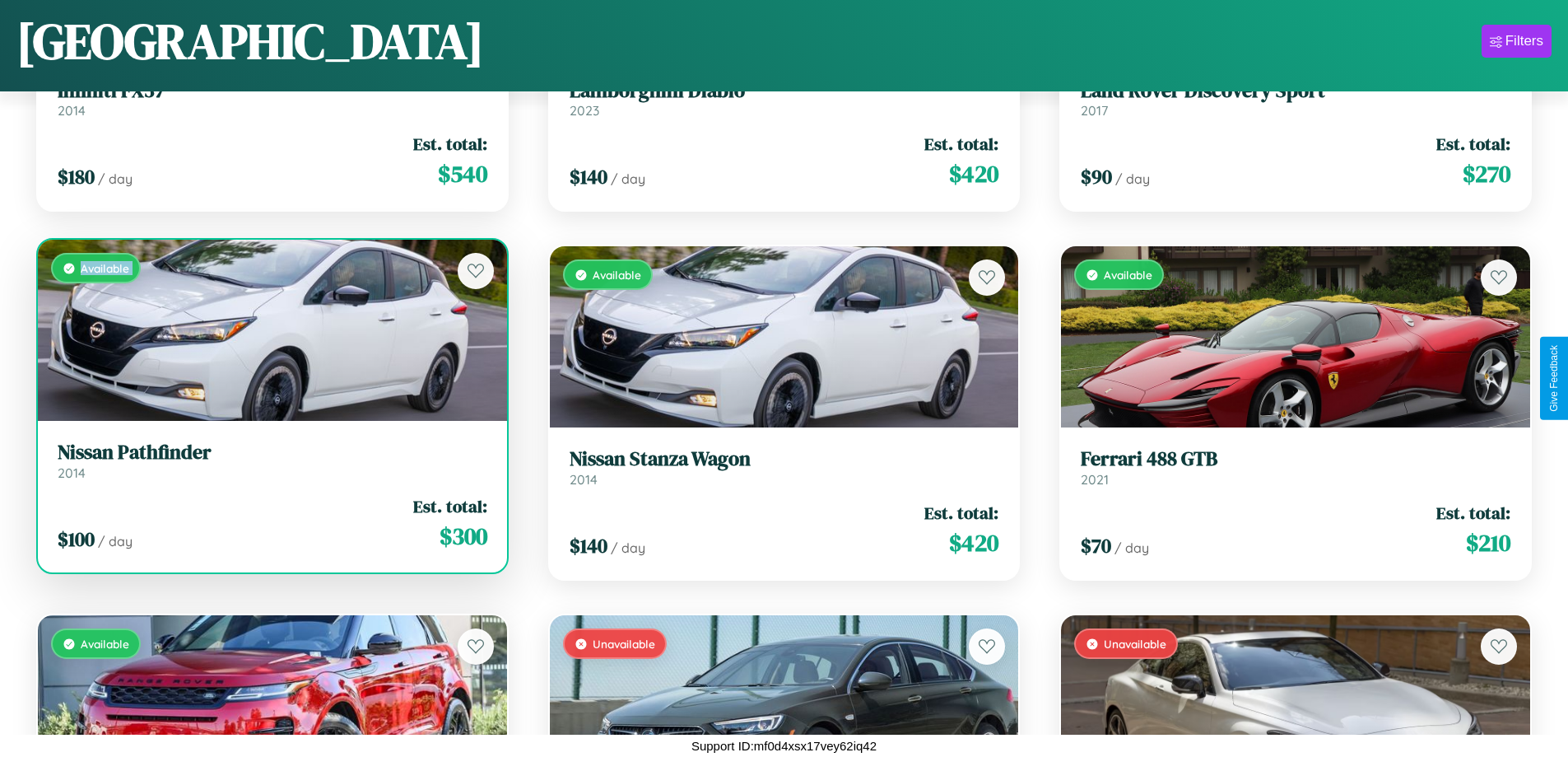
click at [270, 331] on div "Available" at bounding box center [272, 330] width 469 height 181
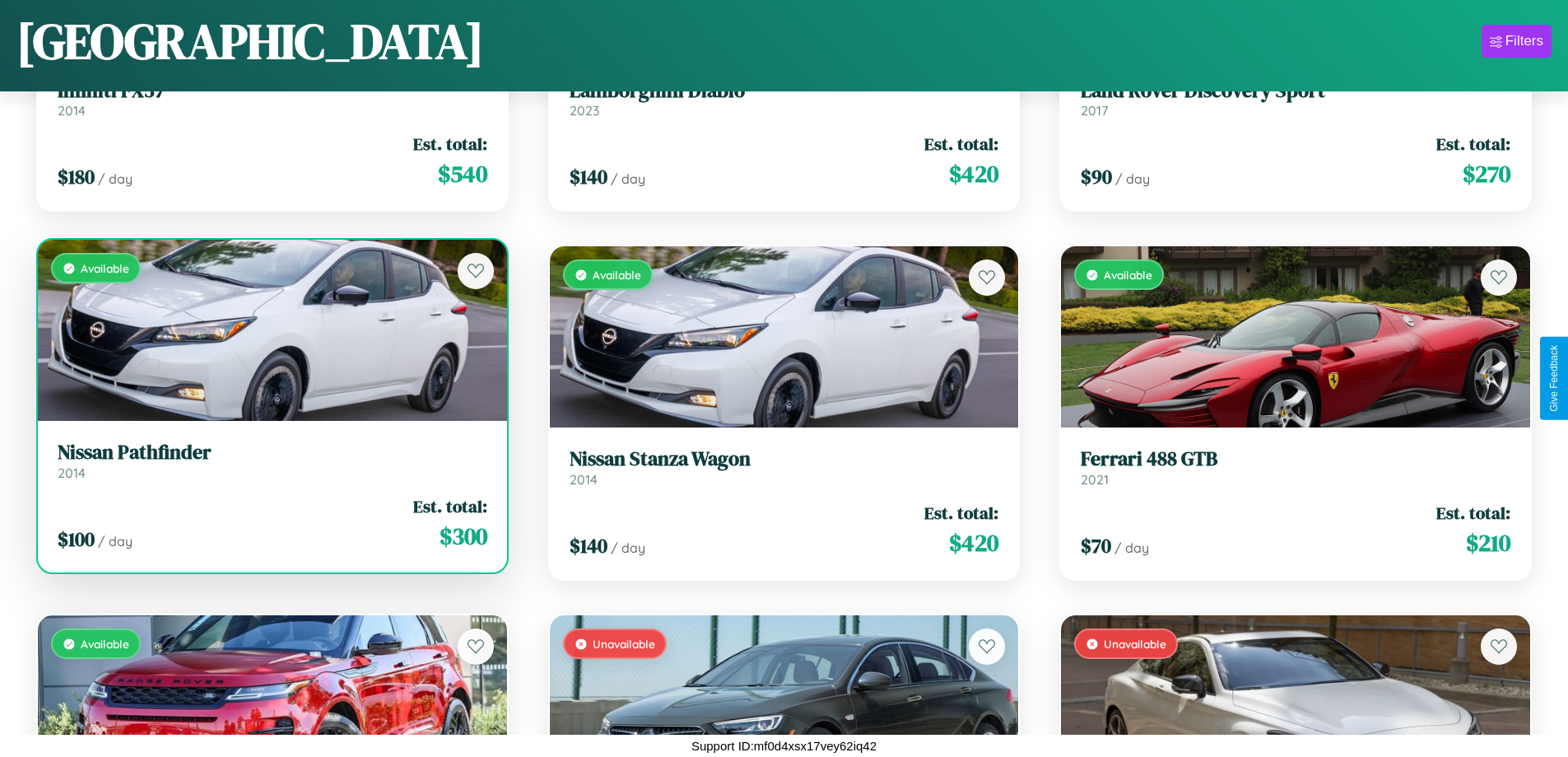
click at [270, 331] on div "Available" at bounding box center [272, 330] width 469 height 181
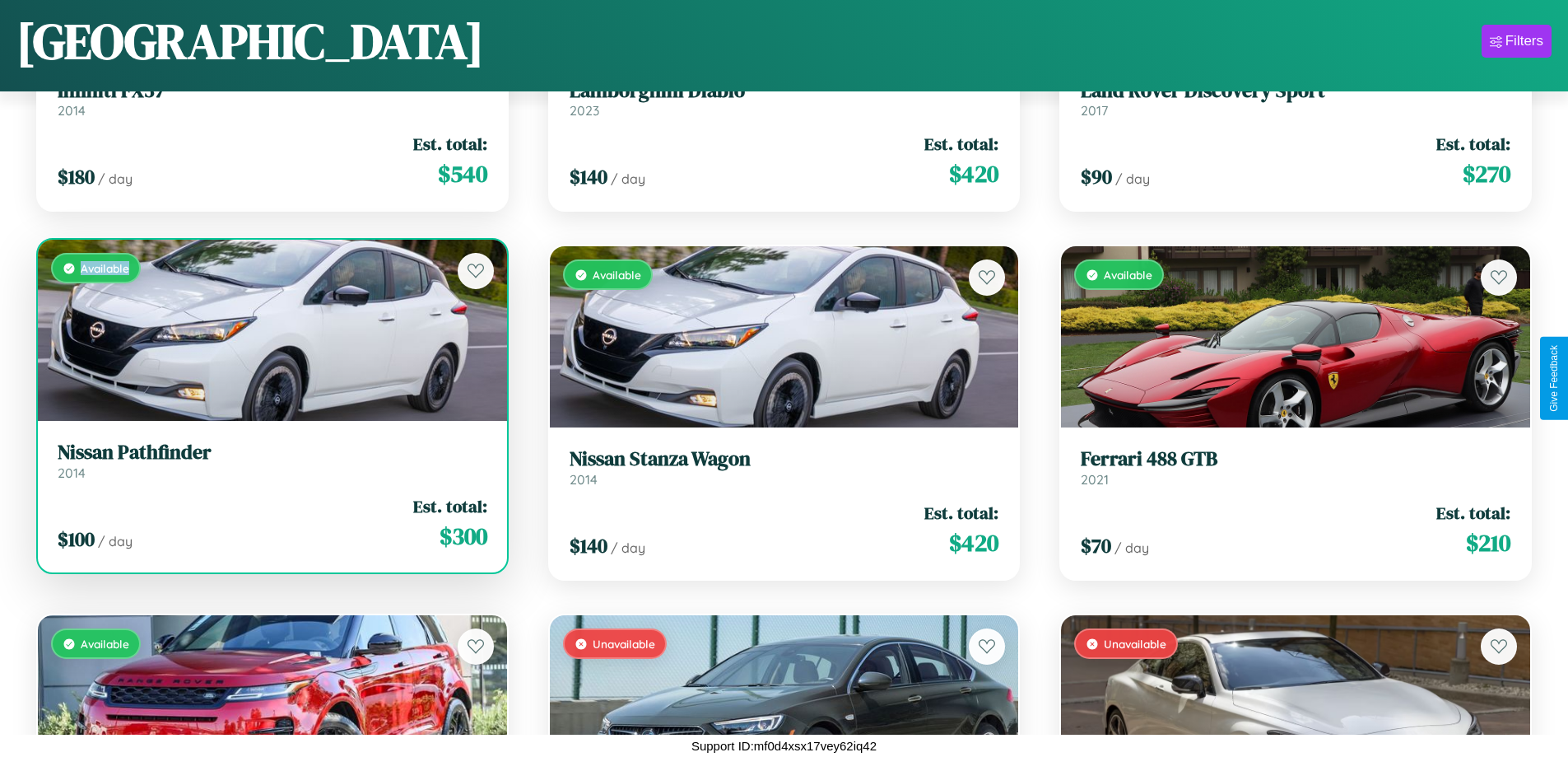
click at [270, 331] on div "Available" at bounding box center [272, 330] width 469 height 181
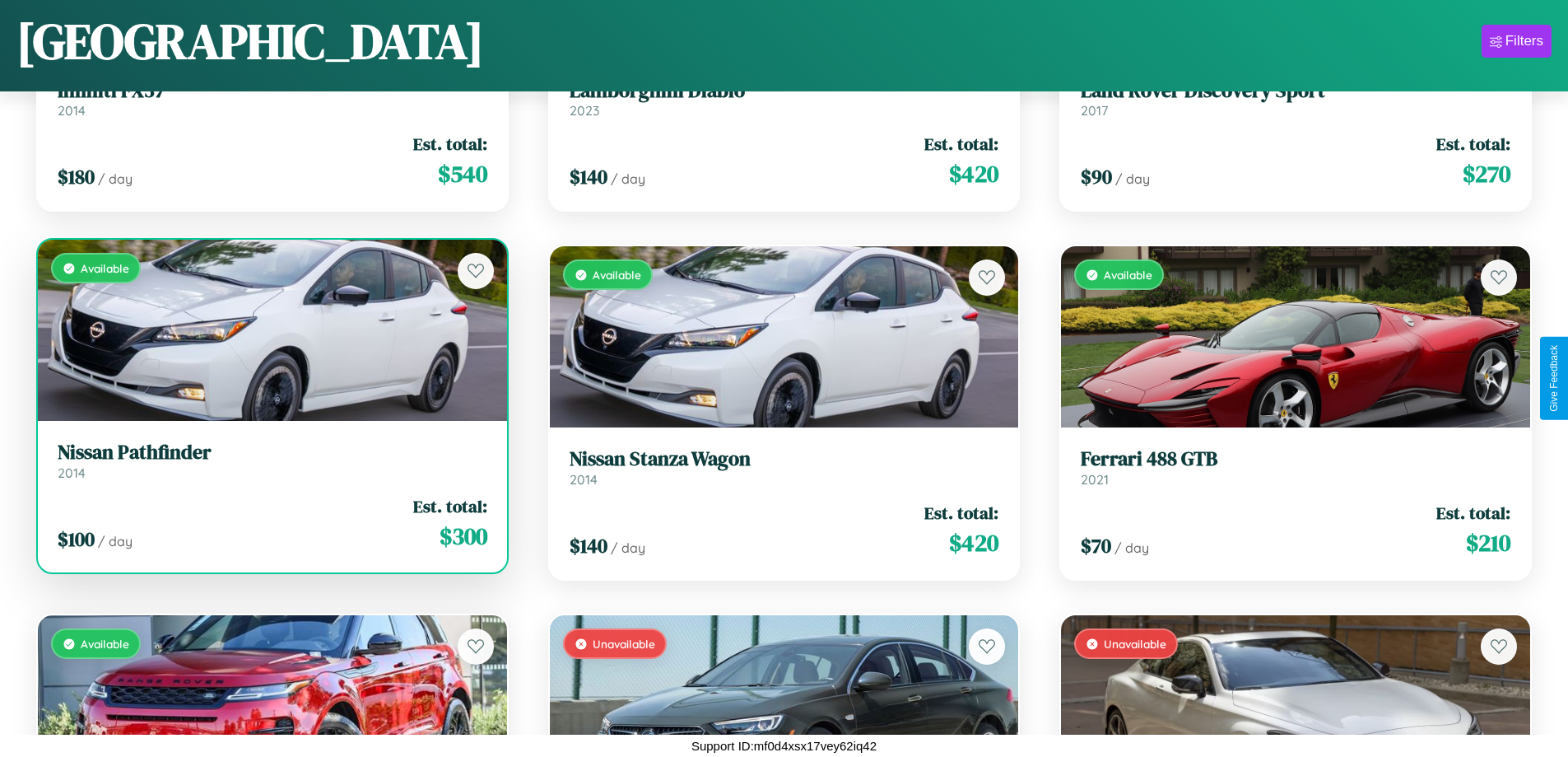
click at [270, 460] on h3 "Nissan Pathfinder" at bounding box center [272, 453] width 430 height 24
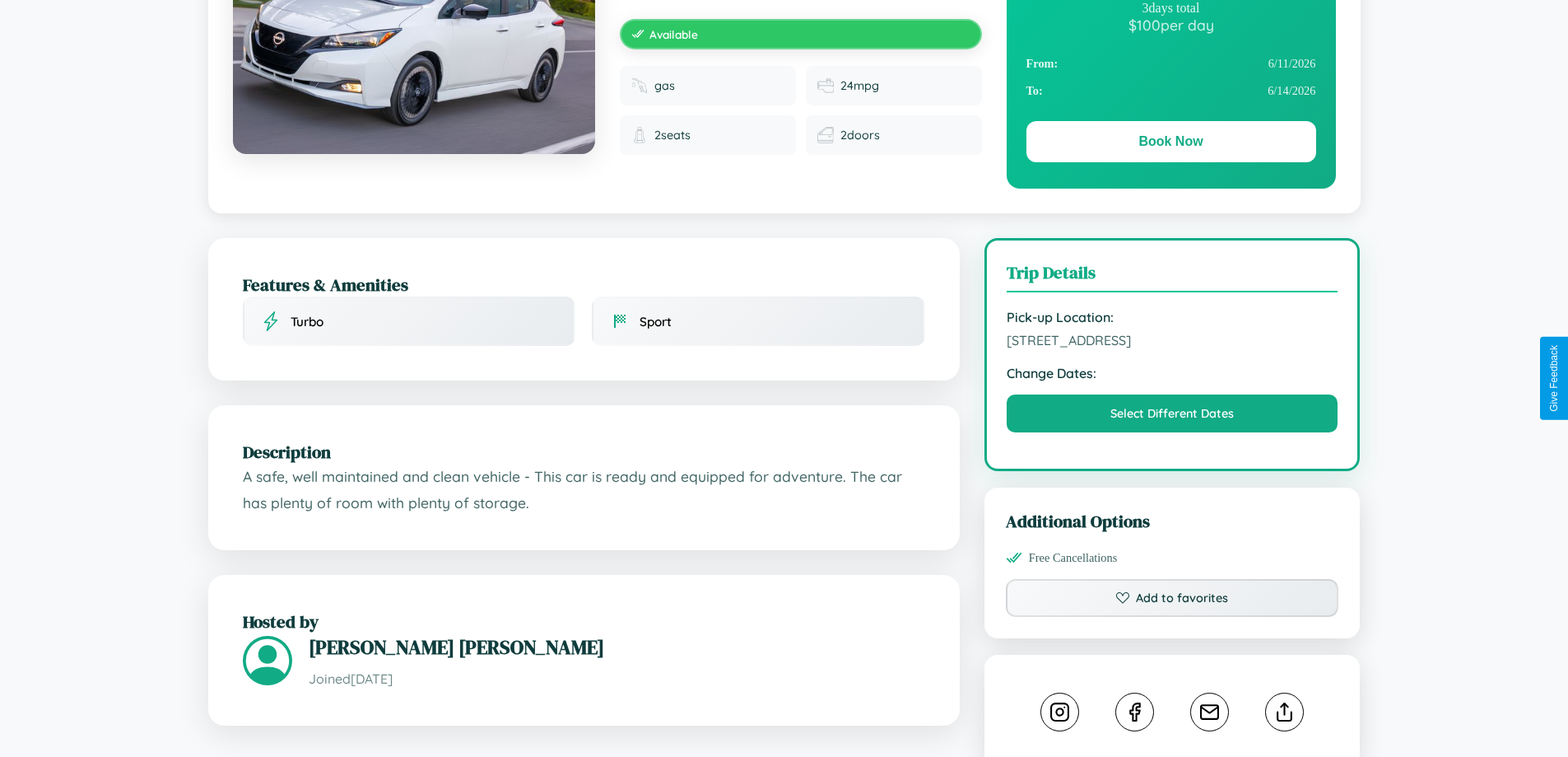
scroll to position [541, 0]
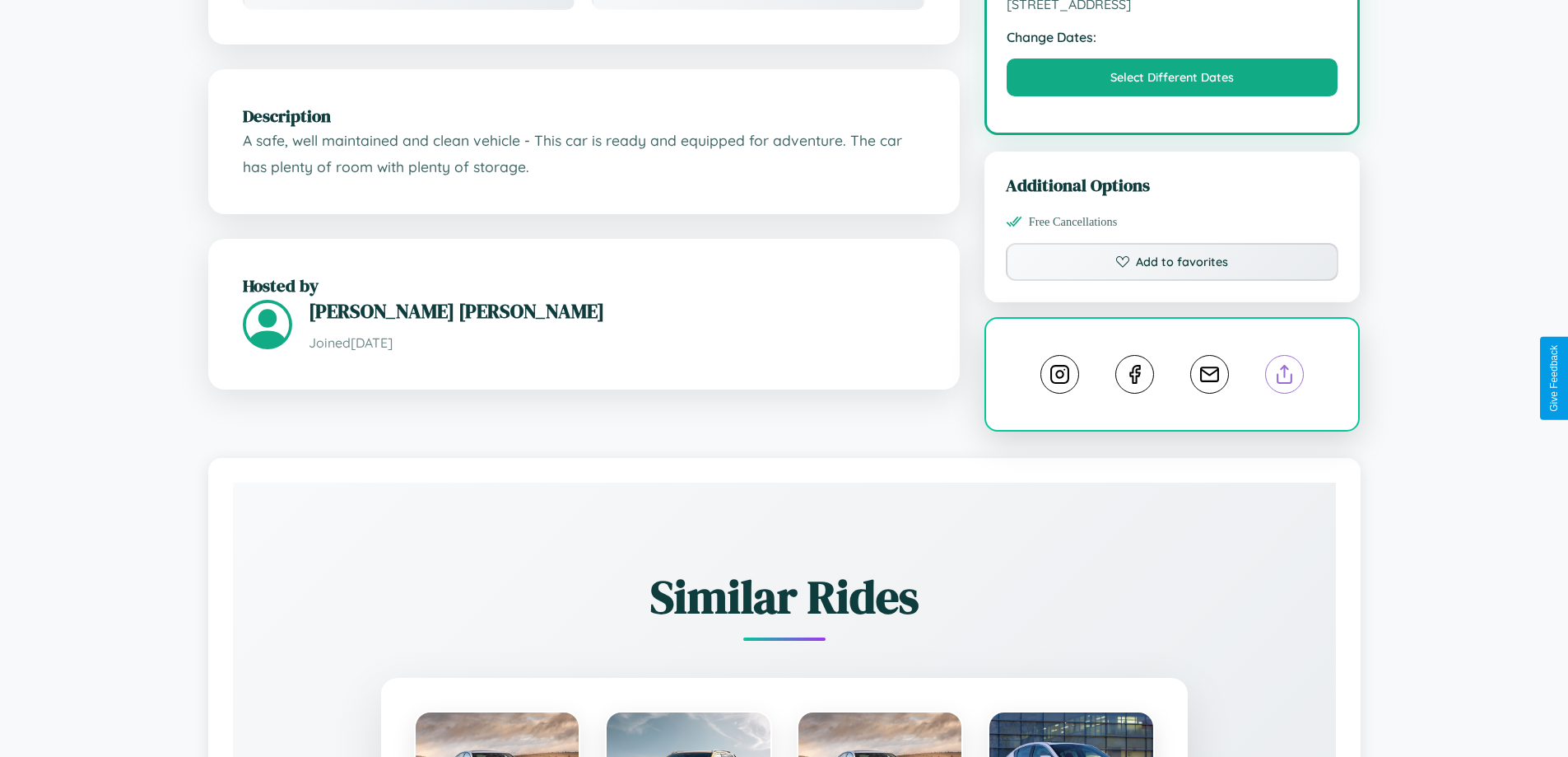
click at [1285, 376] on line at bounding box center [1285, 371] width 0 height 12
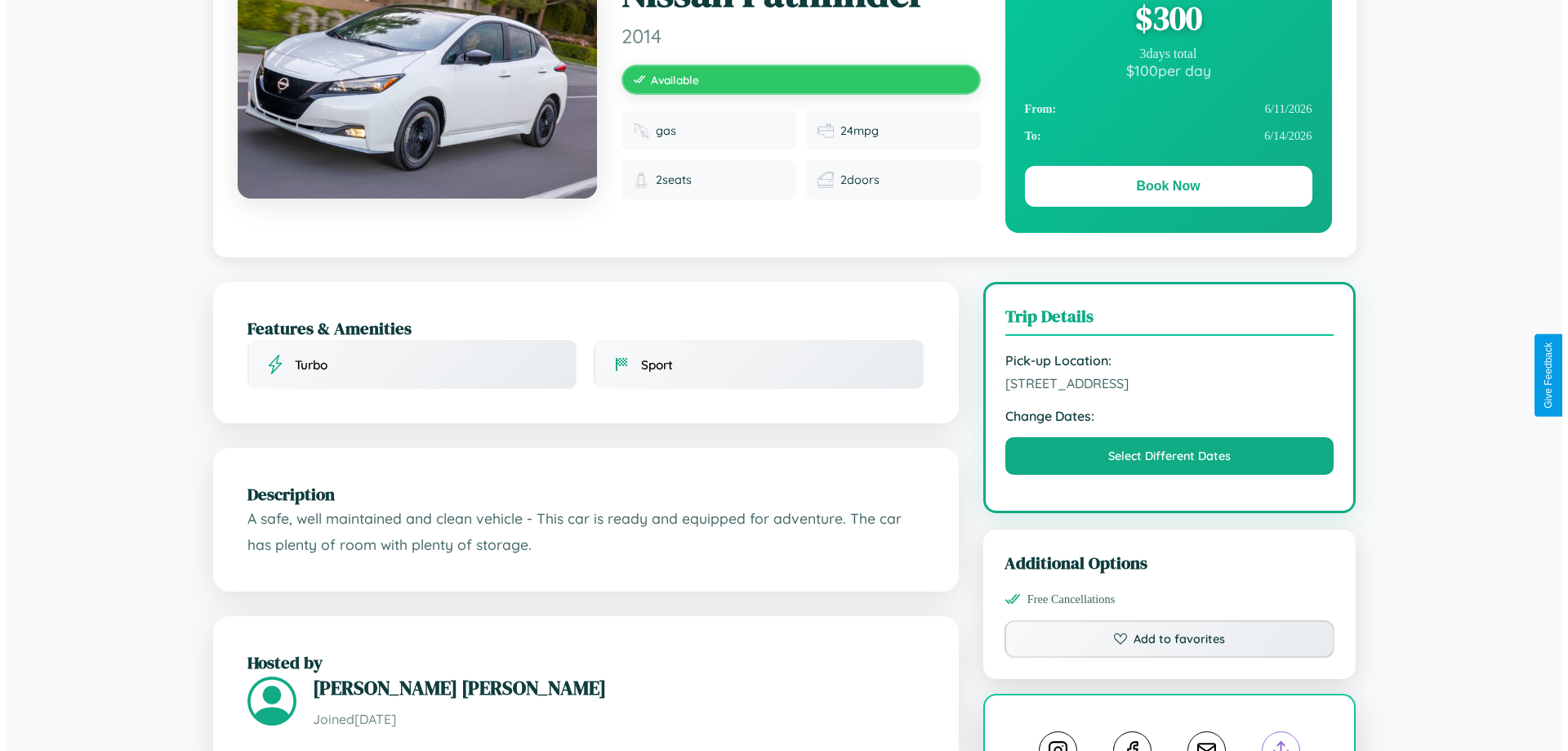
scroll to position [0, 0]
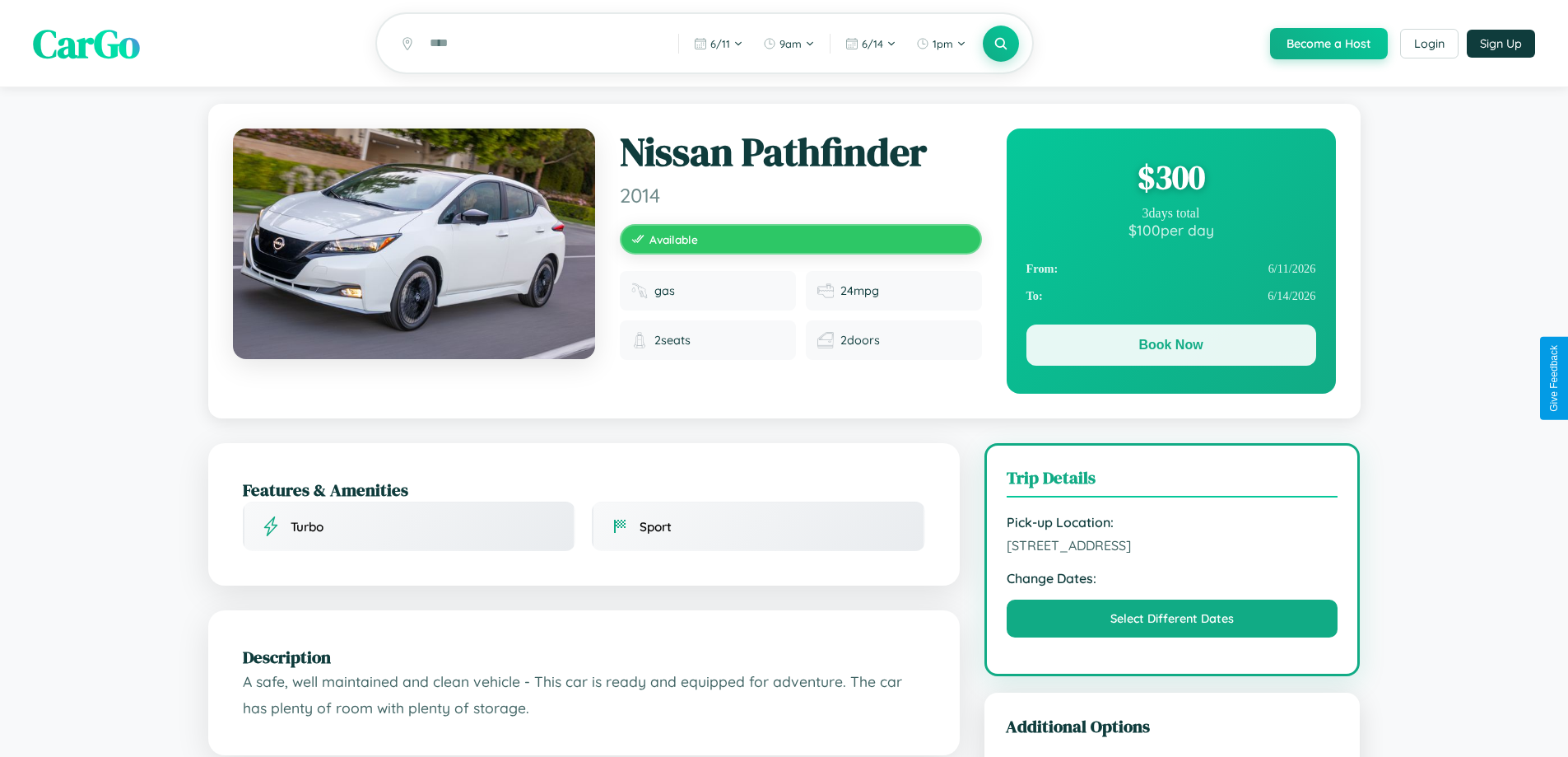
click at [1170, 347] on button "Book Now" at bounding box center [1171, 344] width 290 height 41
